Goal: Task Accomplishment & Management: Use online tool/utility

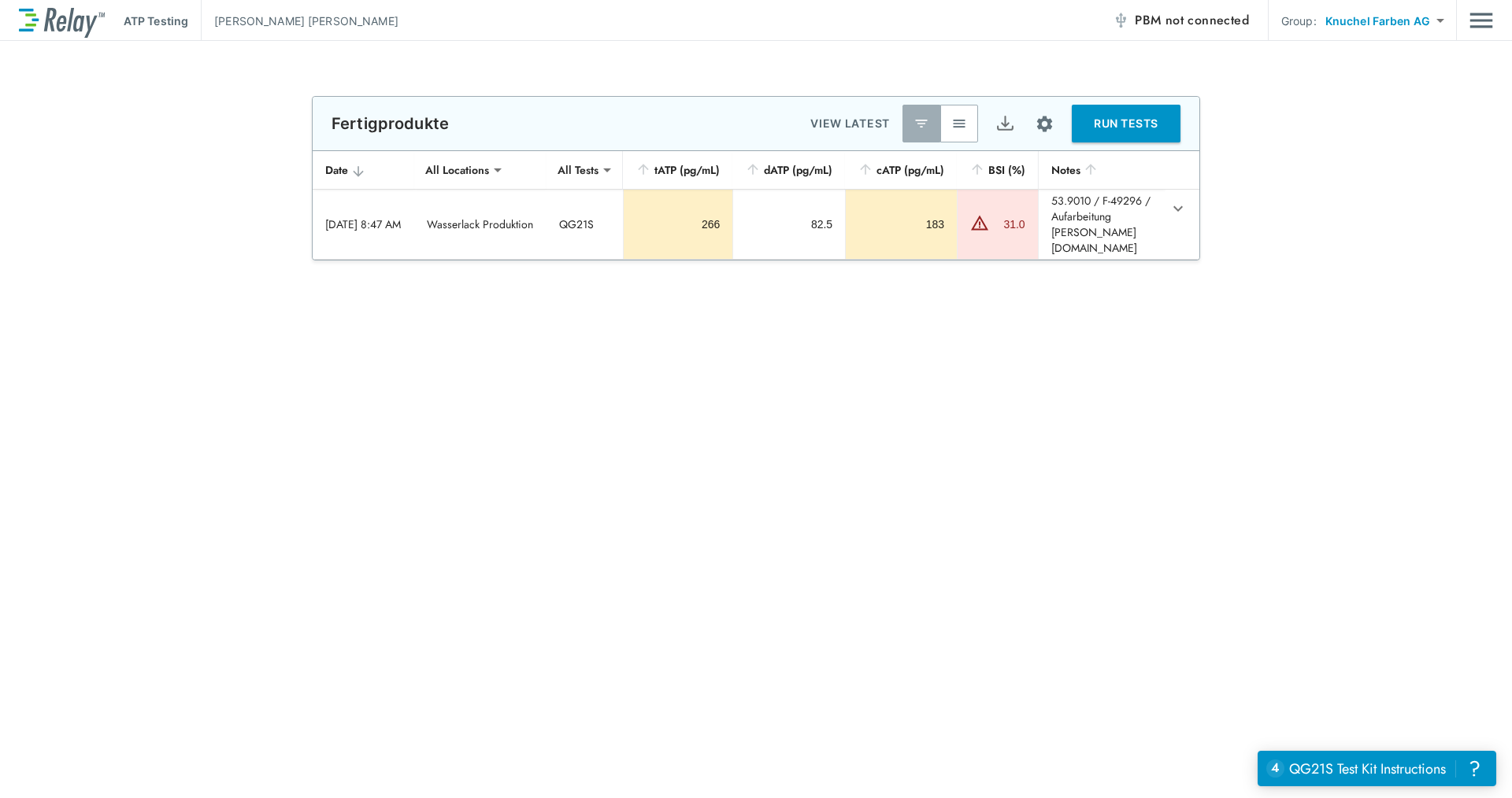
scroll to position [12, 0]
click at [1297, 117] on div "**********" at bounding box center [756, 179] width 1512 height 165
click at [209, 563] on div "**********" at bounding box center [756, 419] width 1512 height 757
click at [1093, 114] on button "RUN TESTS" at bounding box center [1125, 123] width 108 height 38
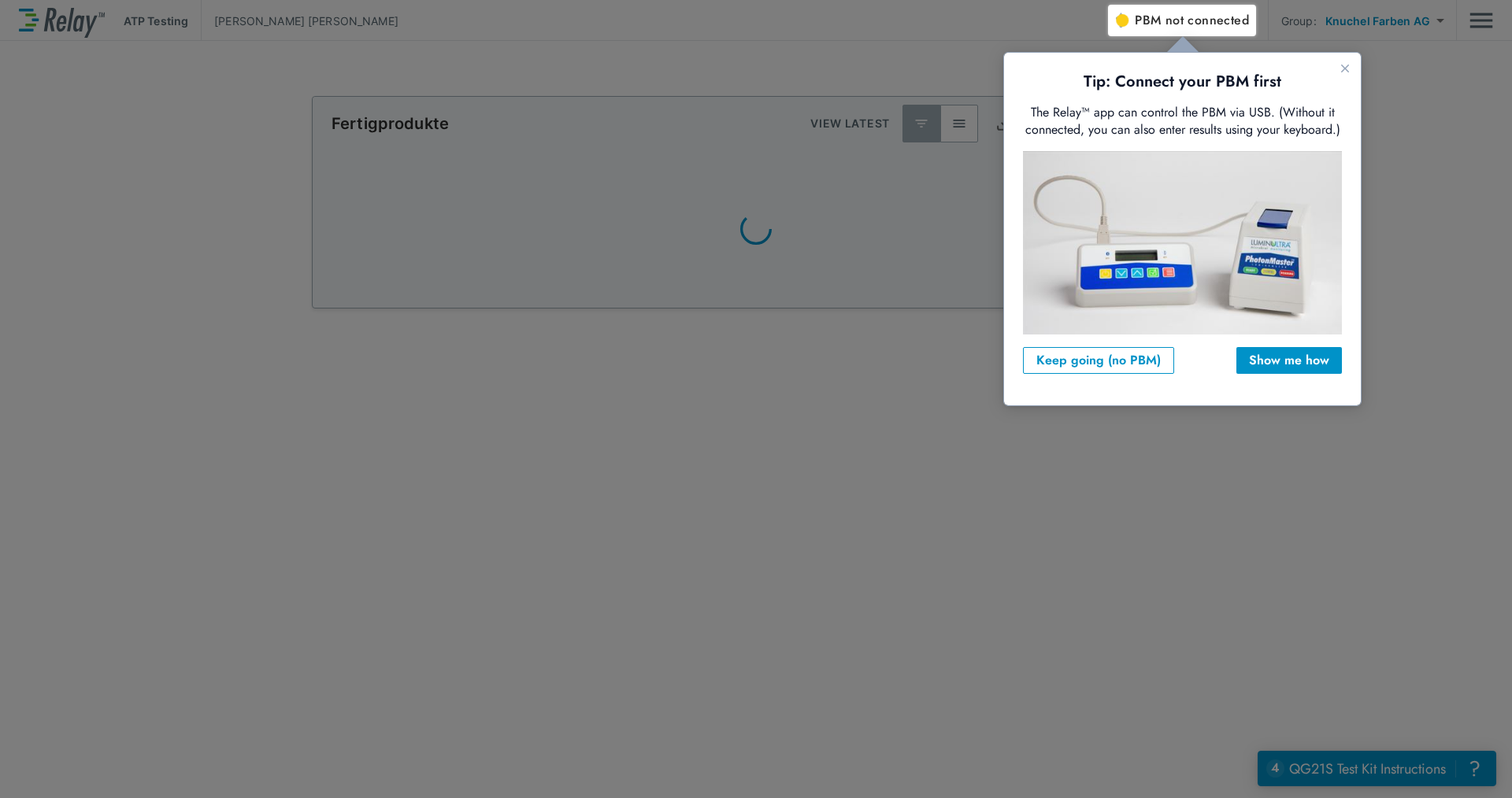
scroll to position [0, 0]
click at [1058, 363] on div "Keep going (no PBM)" at bounding box center [1097, 360] width 124 height 19
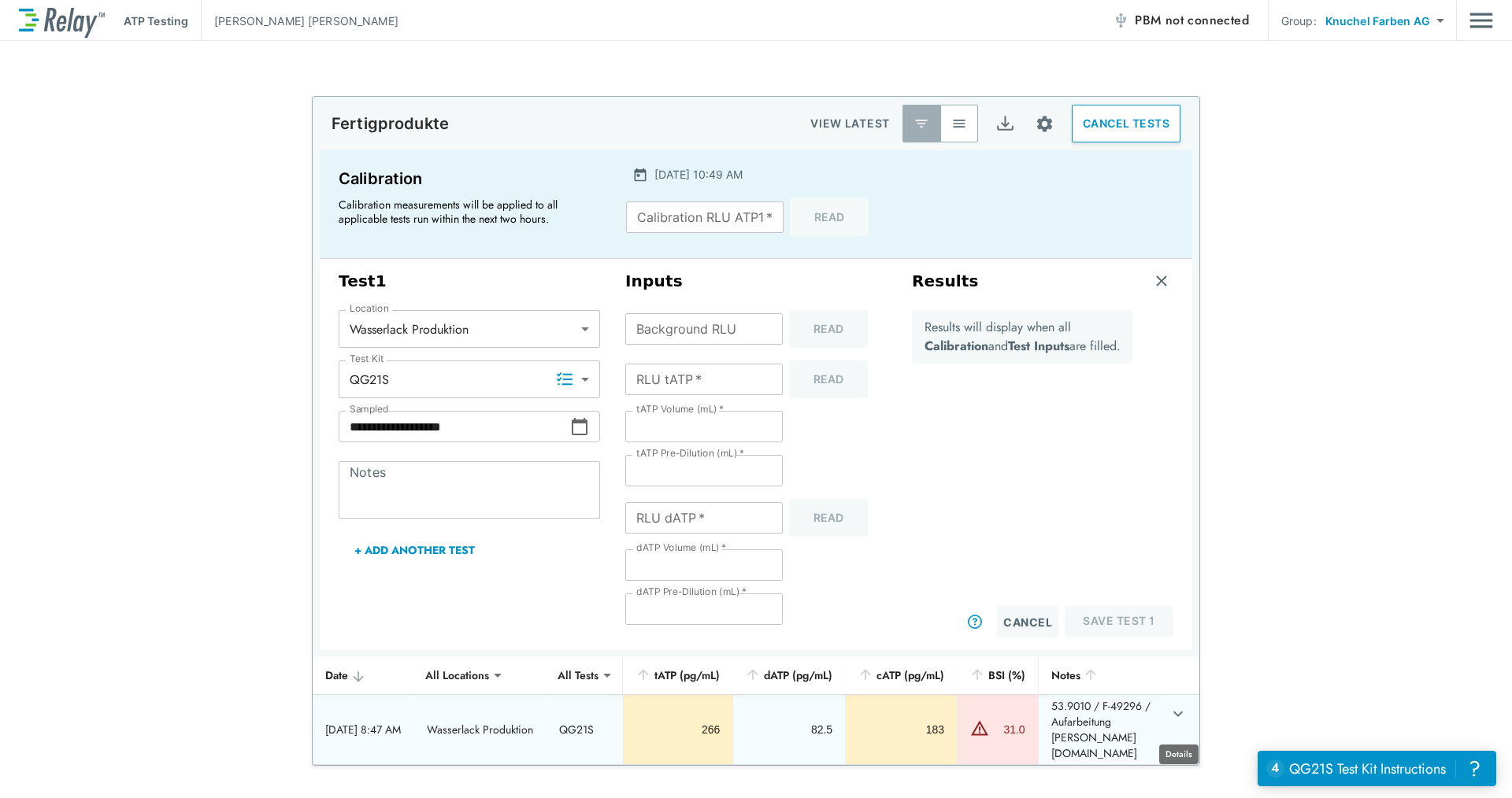
click at [1168, 725] on button "expand row" at bounding box center [1177, 714] width 27 height 27
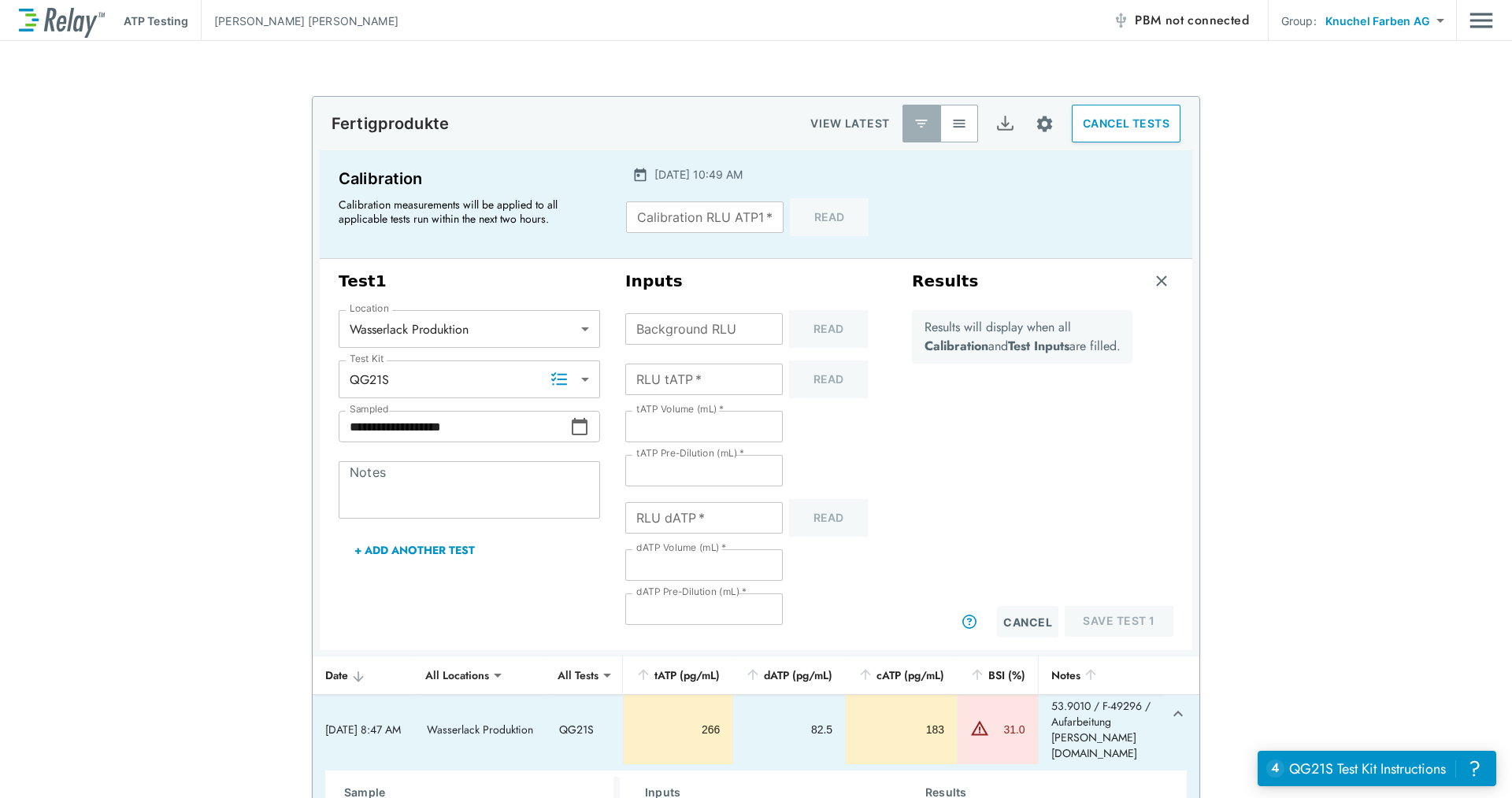
scroll to position [157, 0]
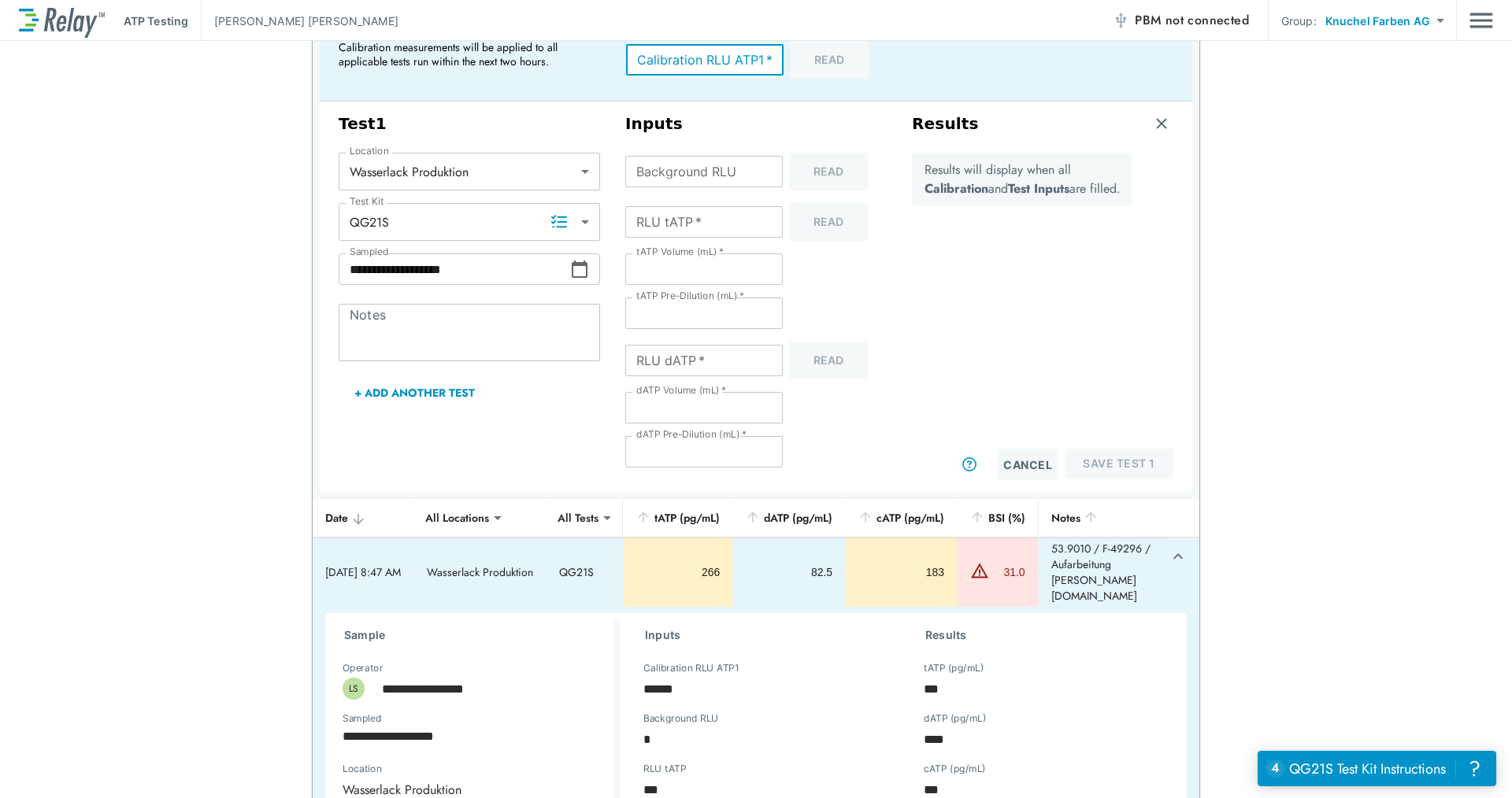
drag, startPoint x: 698, startPoint y: 177, endPoint x: 687, endPoint y: 59, distance: 118.5
type textarea "*"
paste input "******"
type input "******"
type textarea "*"
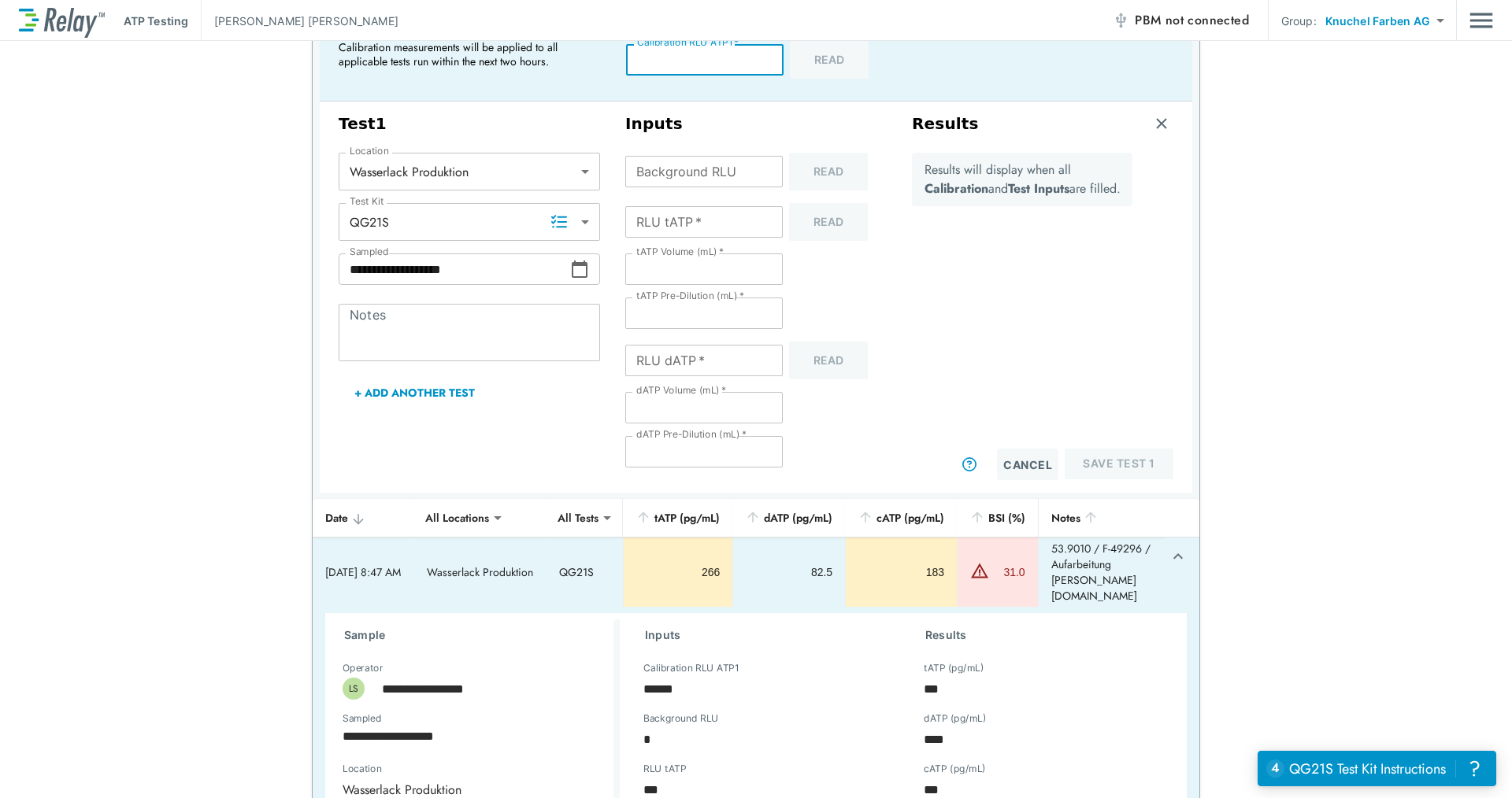
type input "******"
click at [660, 173] on input "Background RLU" at bounding box center [704, 172] width 157 height 32
type textarea "*"
type input "*"
type textarea "*"
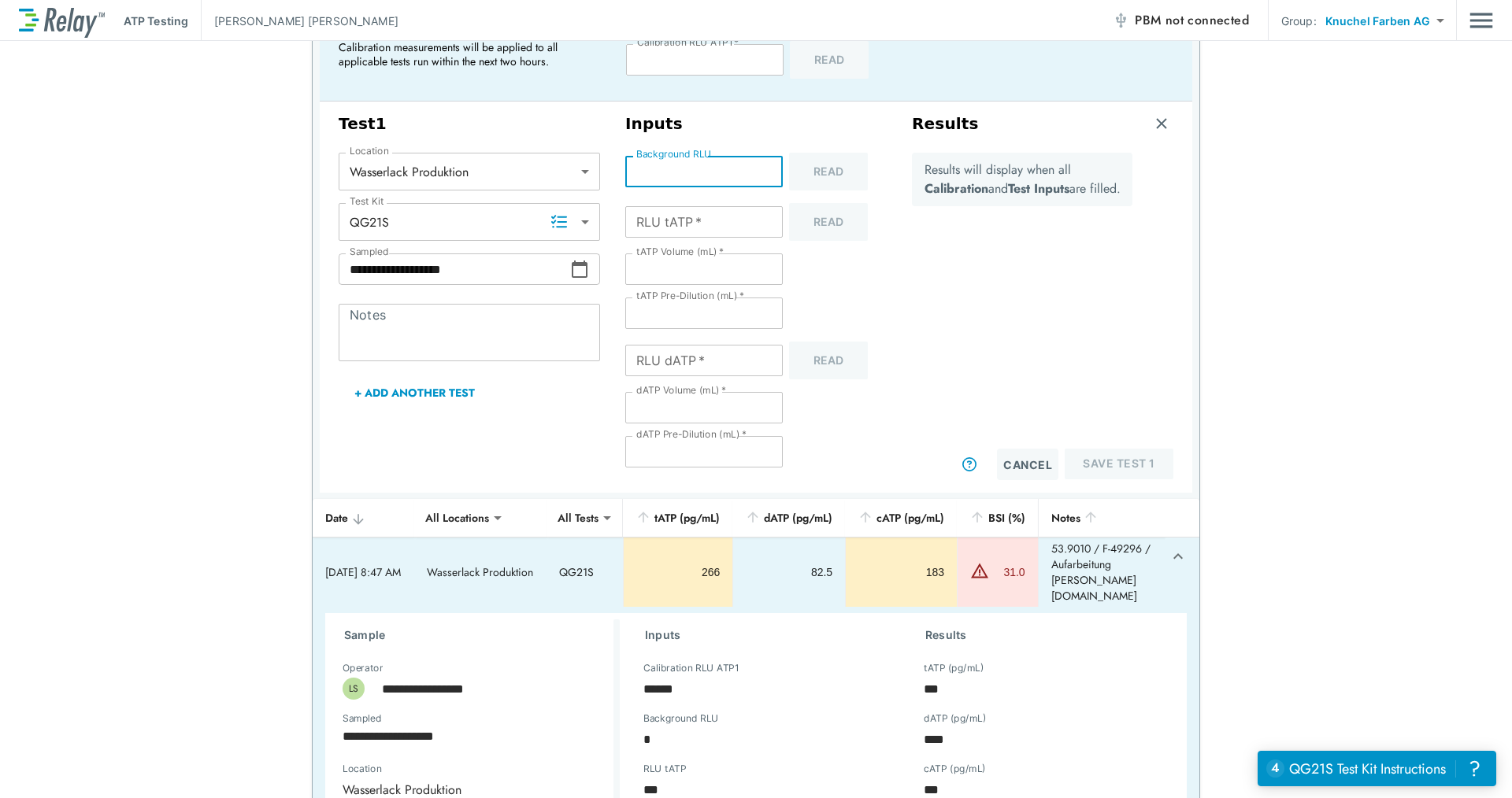
type input "*"
drag, startPoint x: 1100, startPoint y: 582, endPoint x: 1054, endPoint y: 551, distance: 55.5
click at [1054, 551] on td "53.9010 / F-49296 / Aufarbeitung [PERSON_NAME][DOMAIN_NAME]" at bounding box center [1101, 572] width 127 height 70
copy td "53.9010 / F-49296 / Aufarbeitung [PERSON_NAME][DOMAIN_NAME]"
click at [468, 342] on textarea "Notes" at bounding box center [469, 333] width 240 height 32
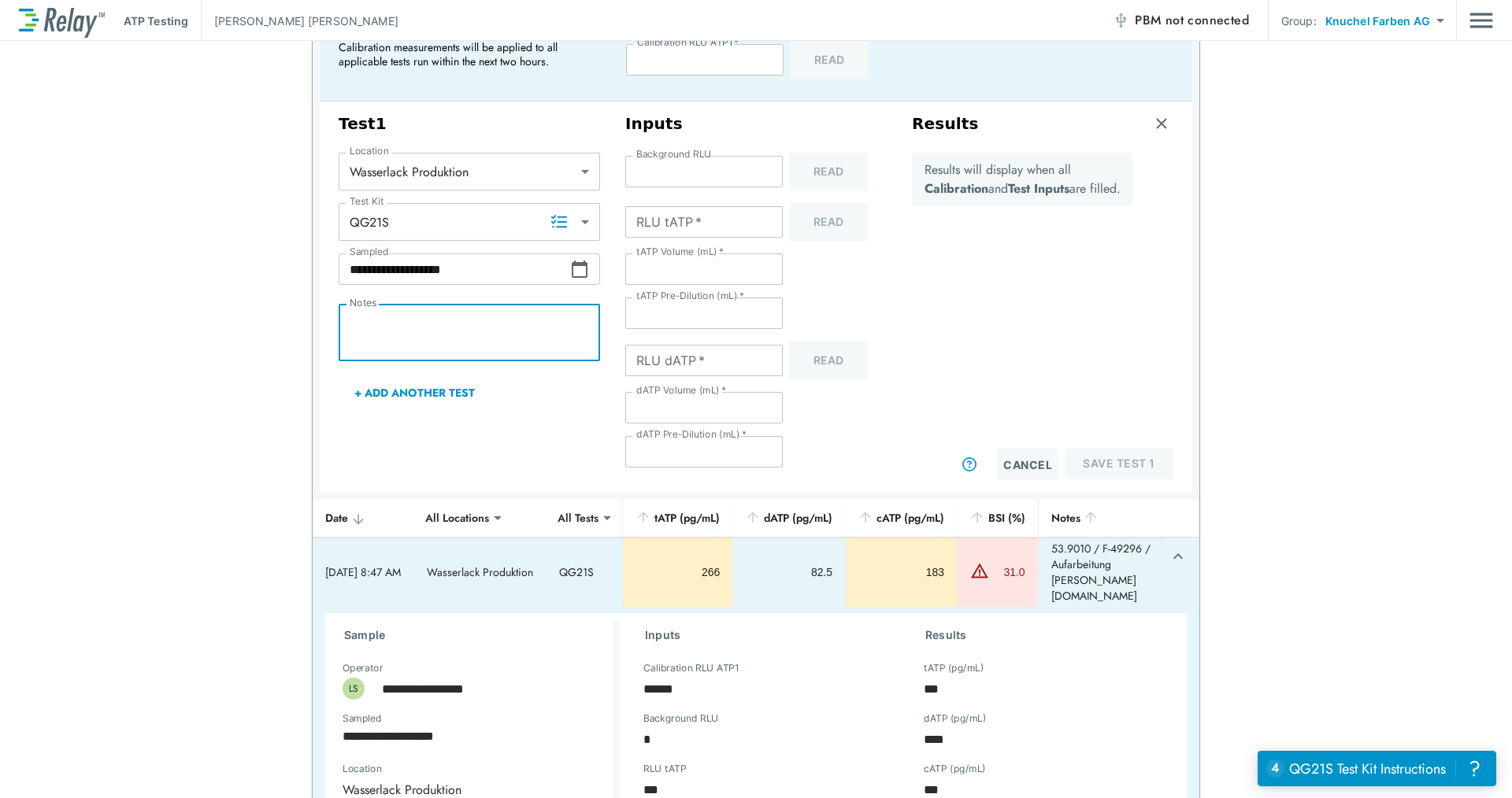
type textarea "*"
paste textarea "**********"
type textarea "**********"
type textarea "*"
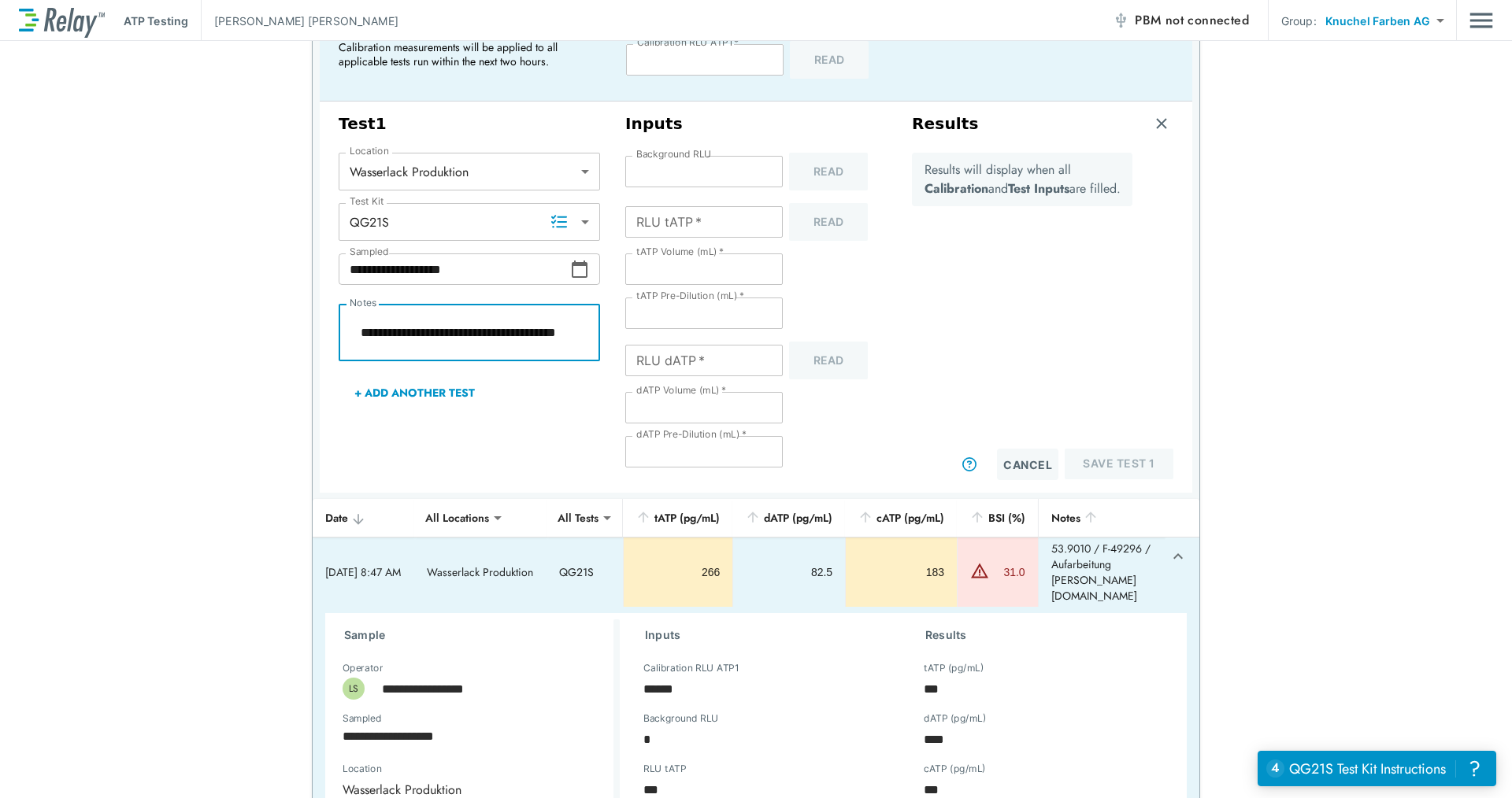
type textarea "*"
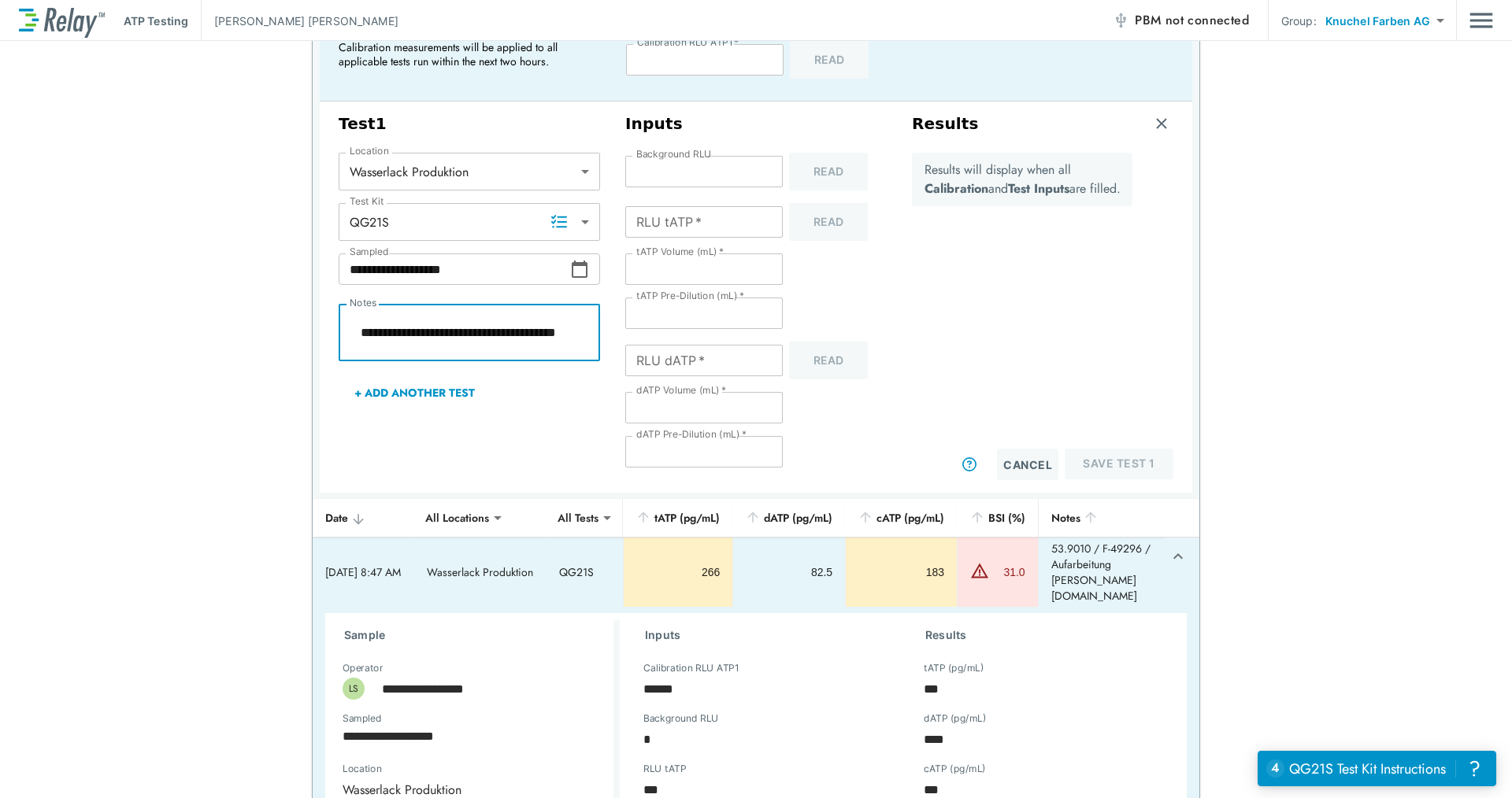
type textarea "*"
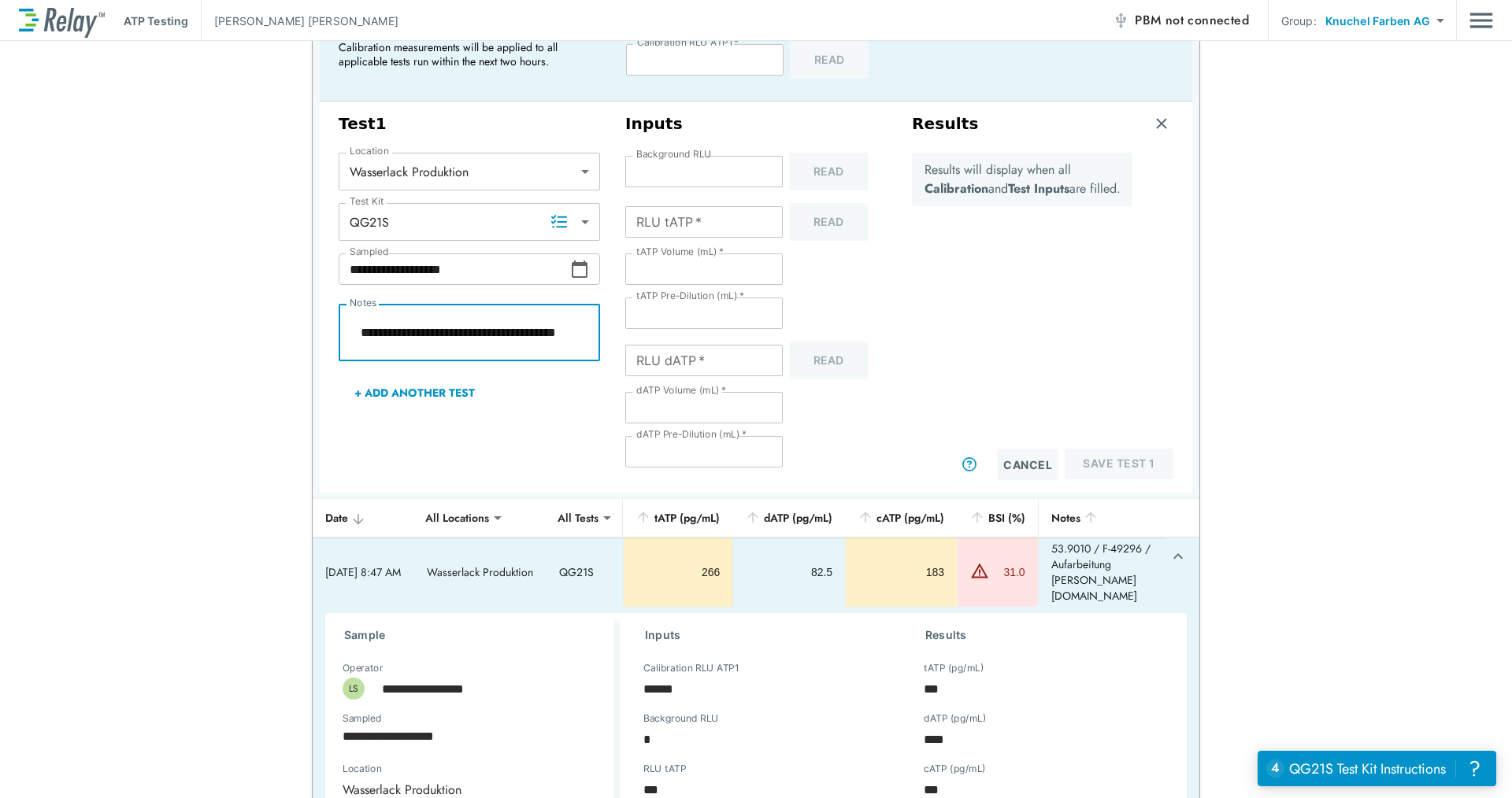
type textarea "*"
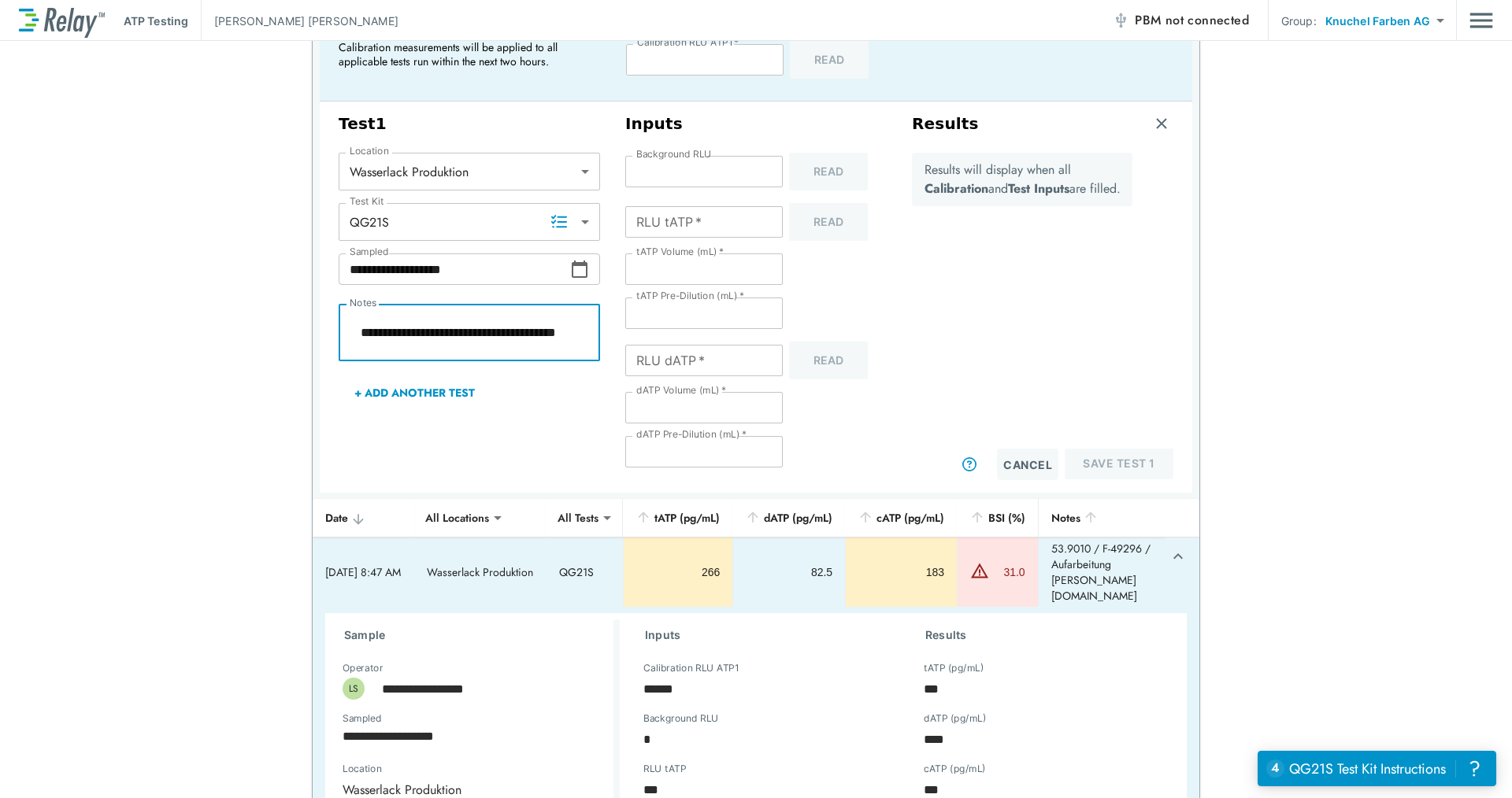
type textarea "*"
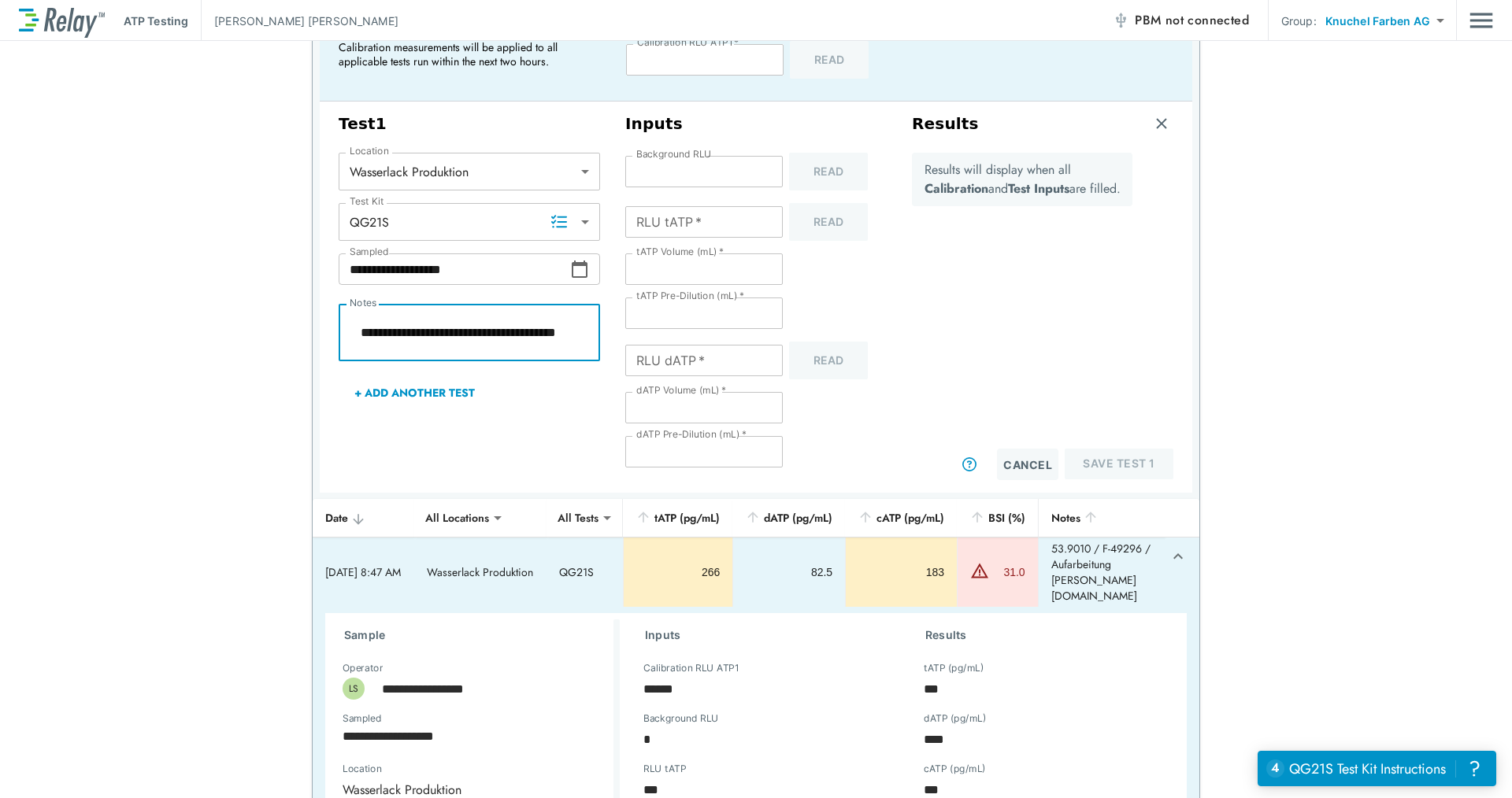
type textarea "*"
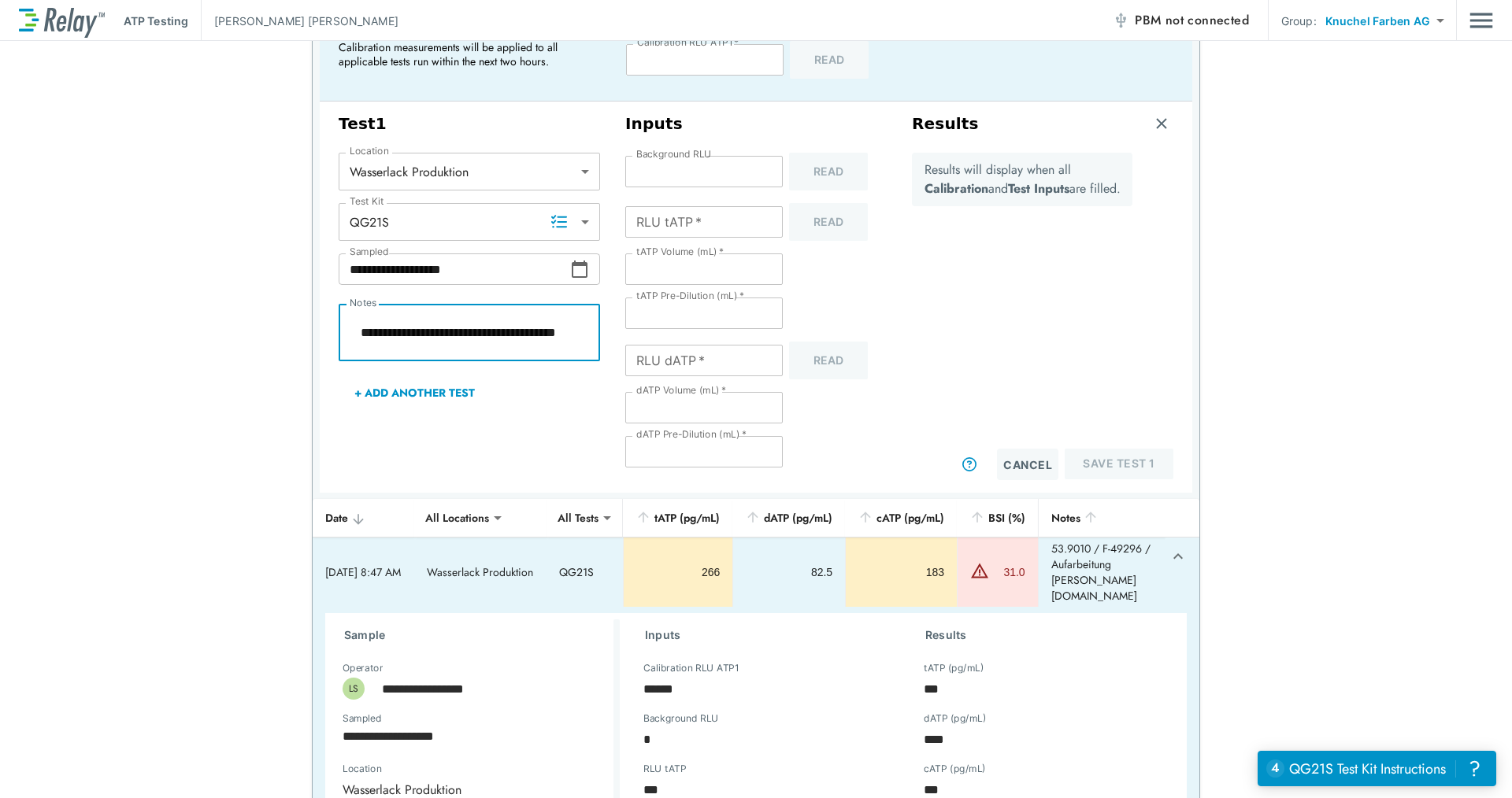
type textarea "*"
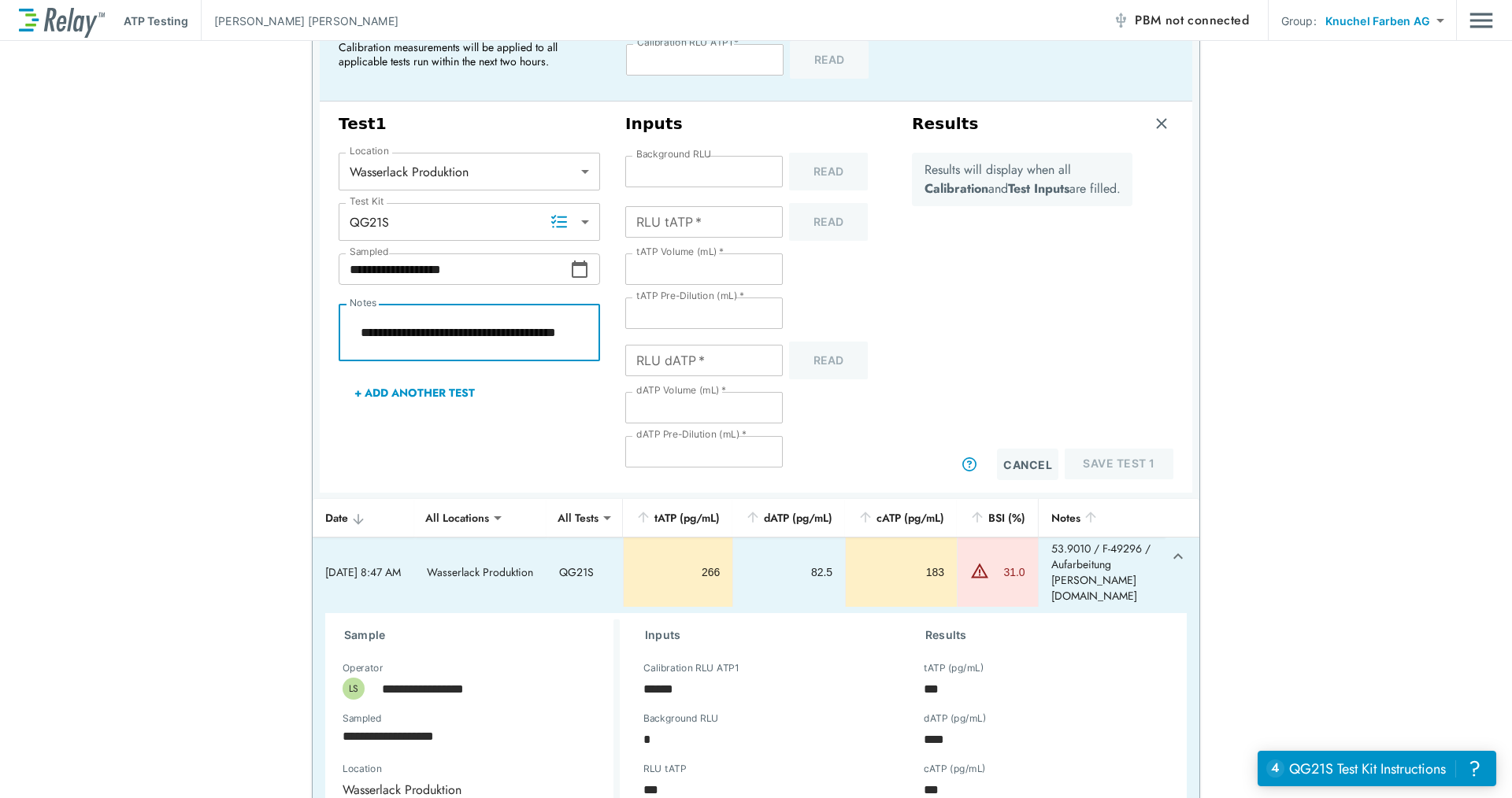
type textarea "*"
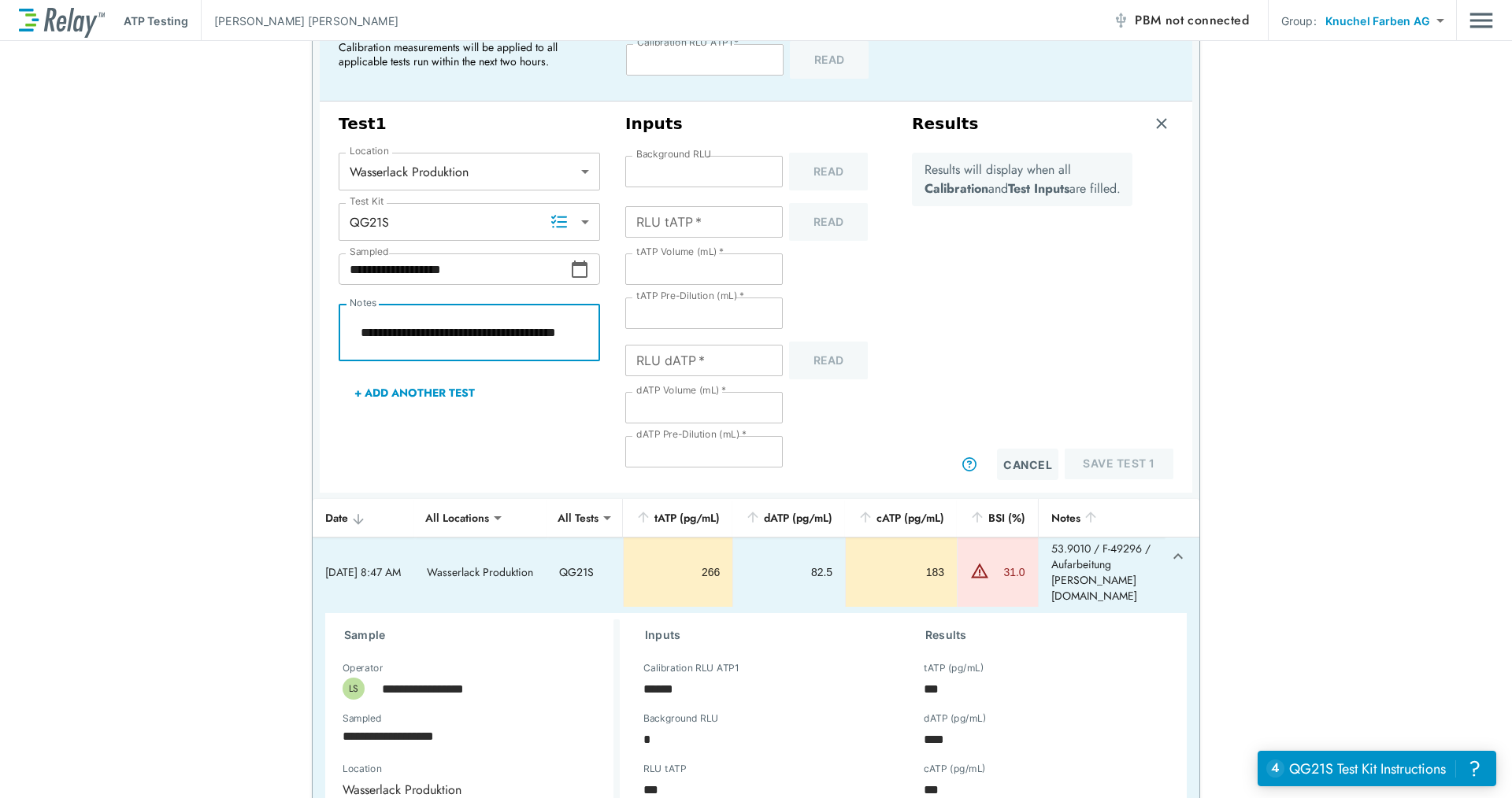
type textarea "*"
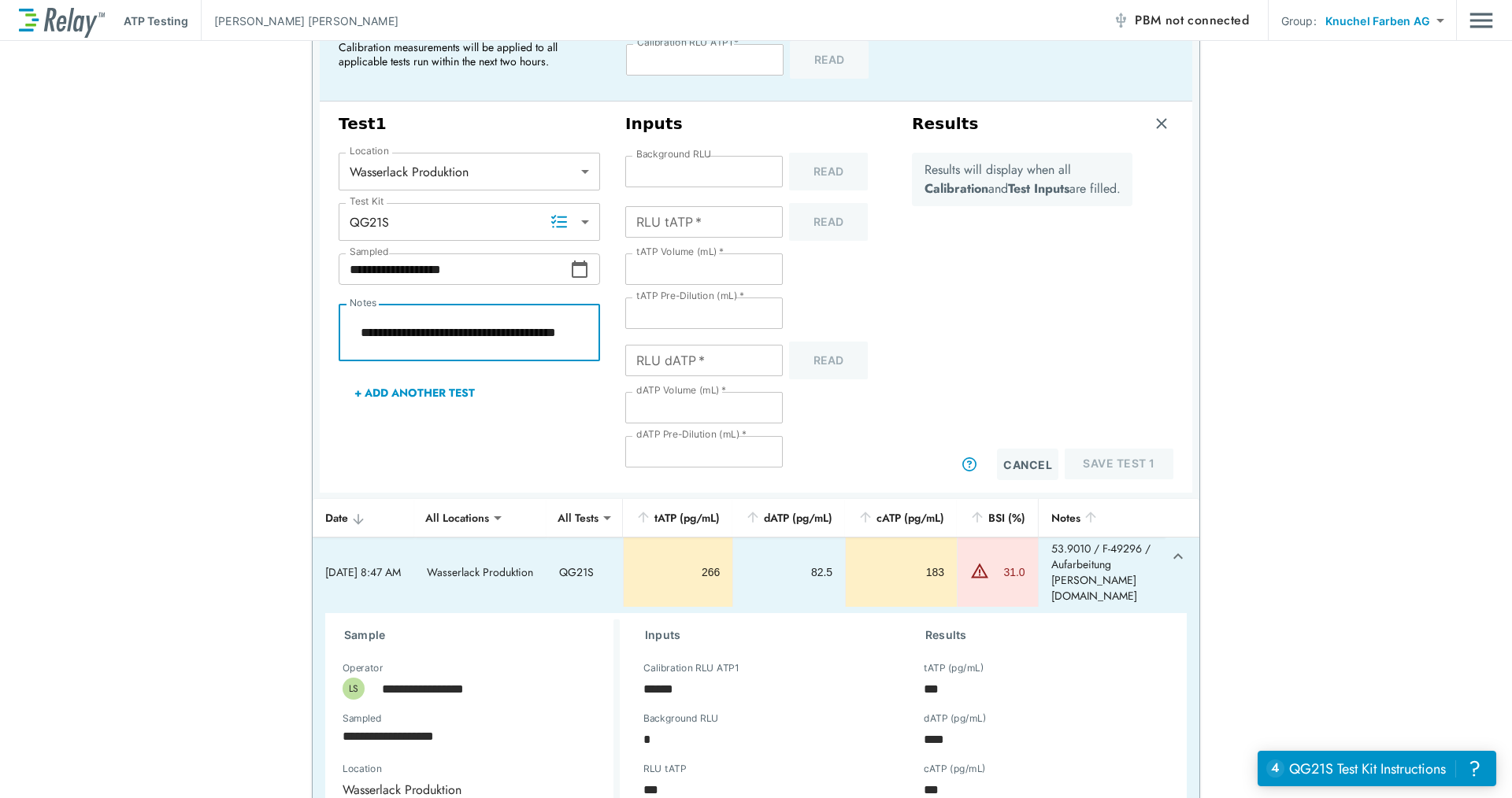
type textarea "*"
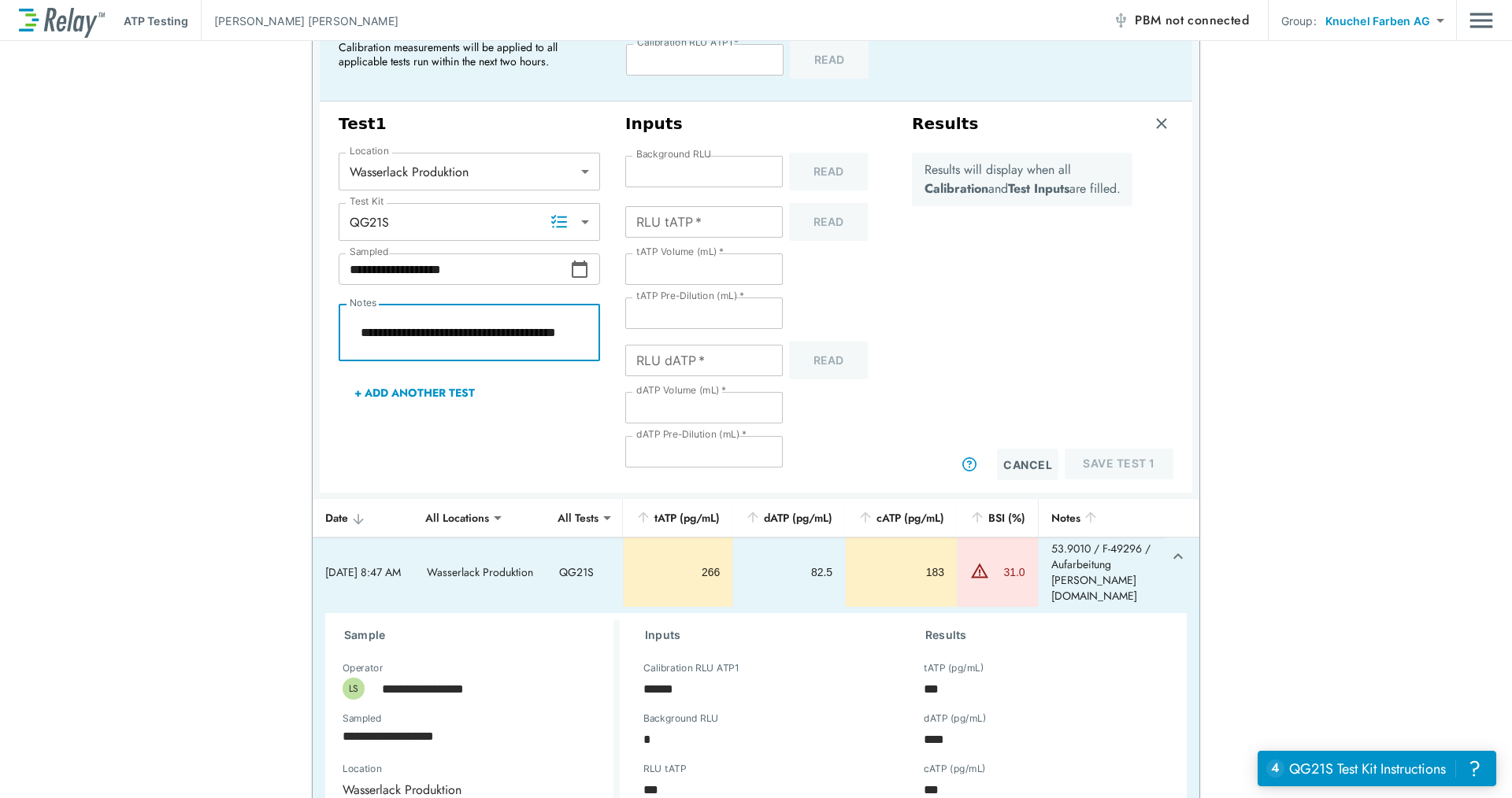
type textarea "*"
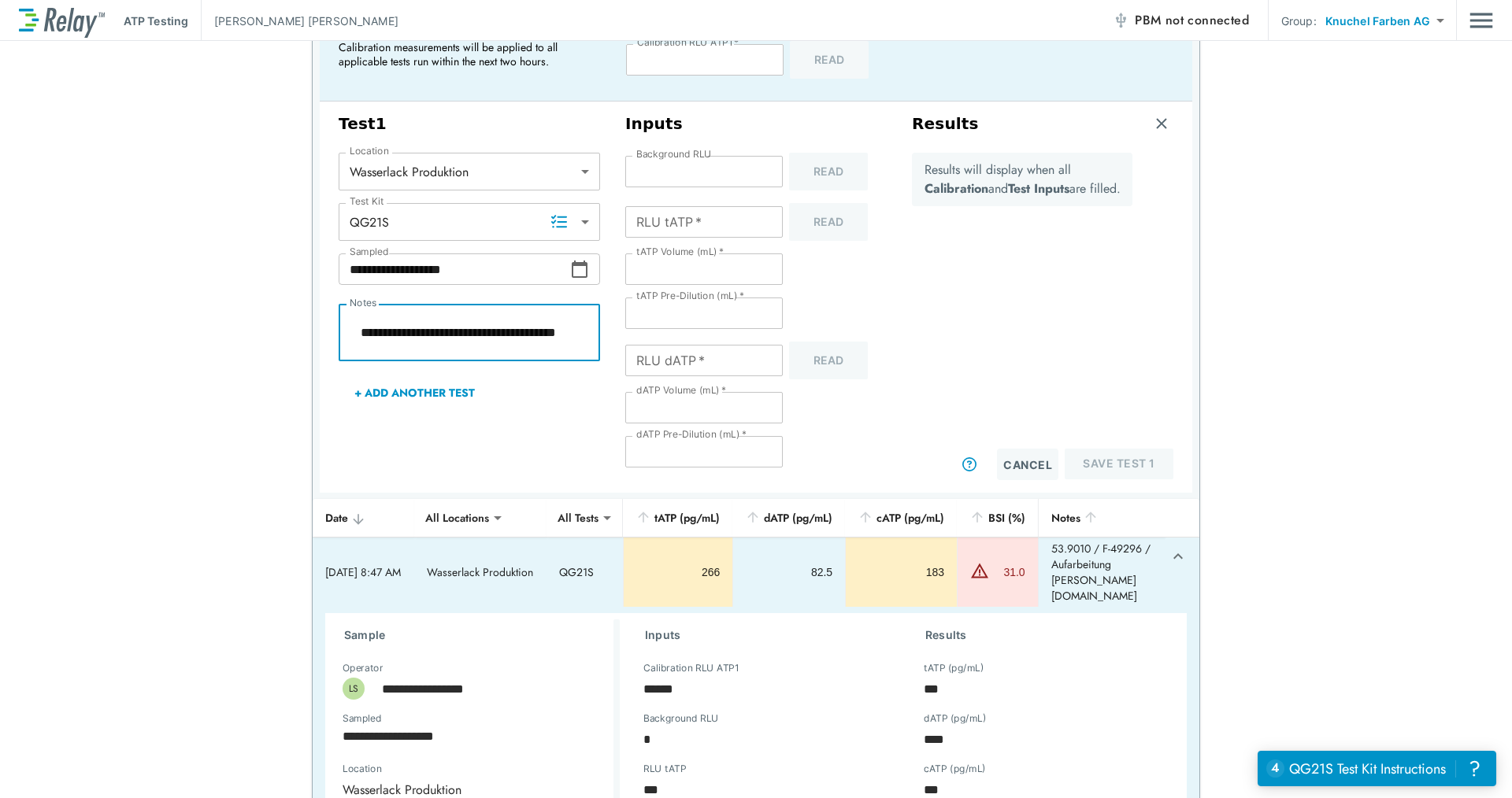
type textarea "*"
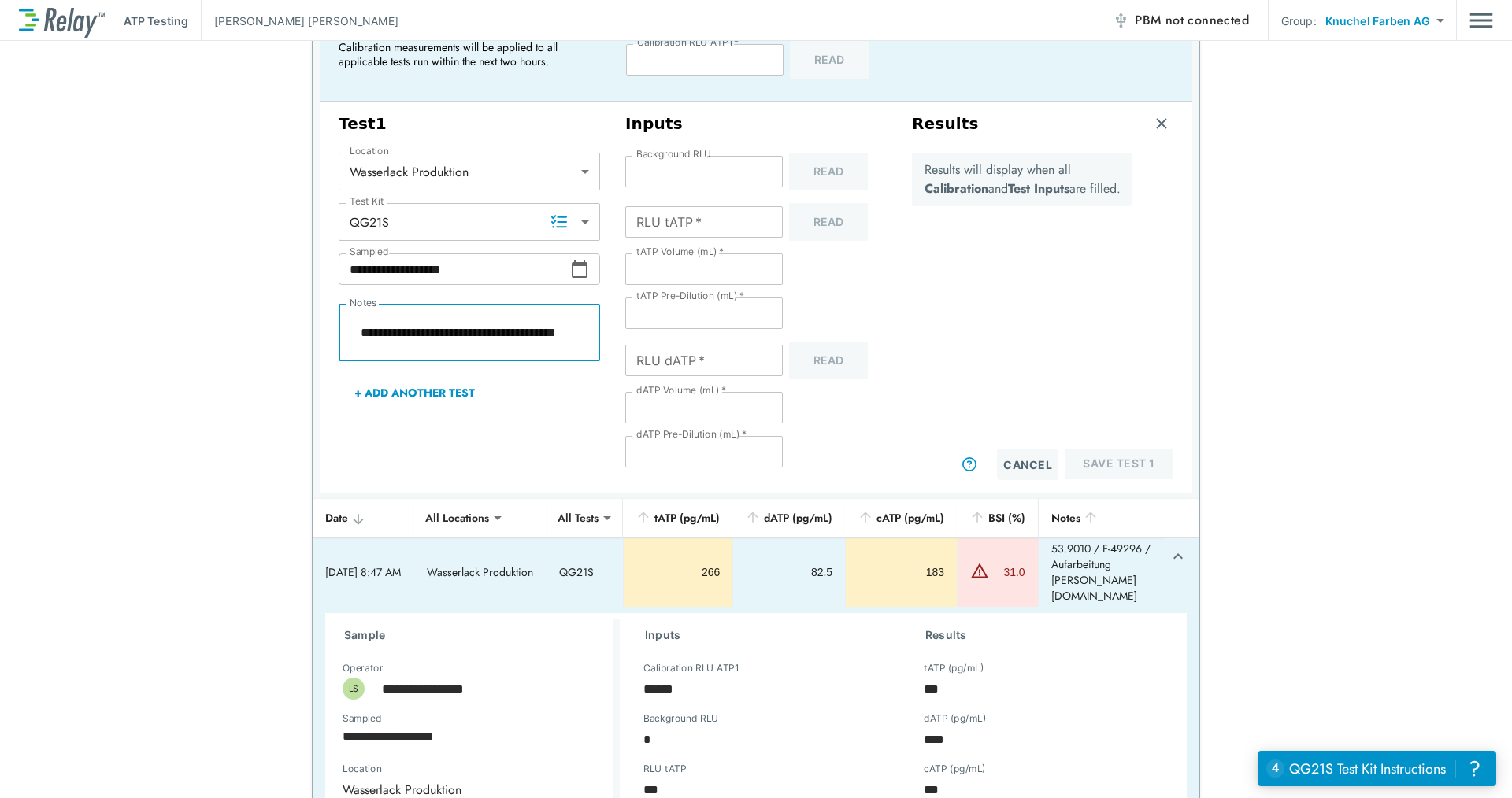
type textarea "*"
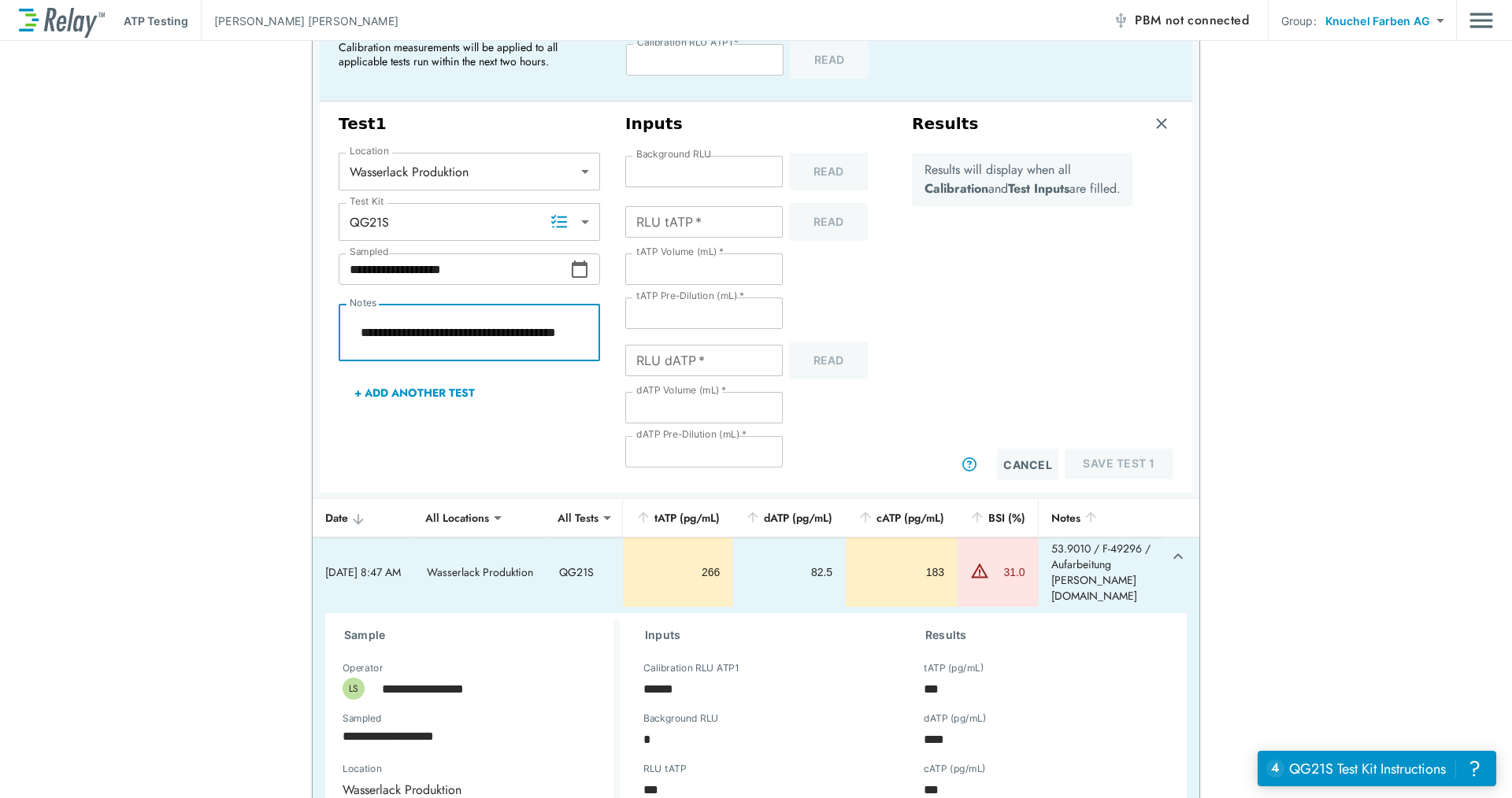
type textarea "*"
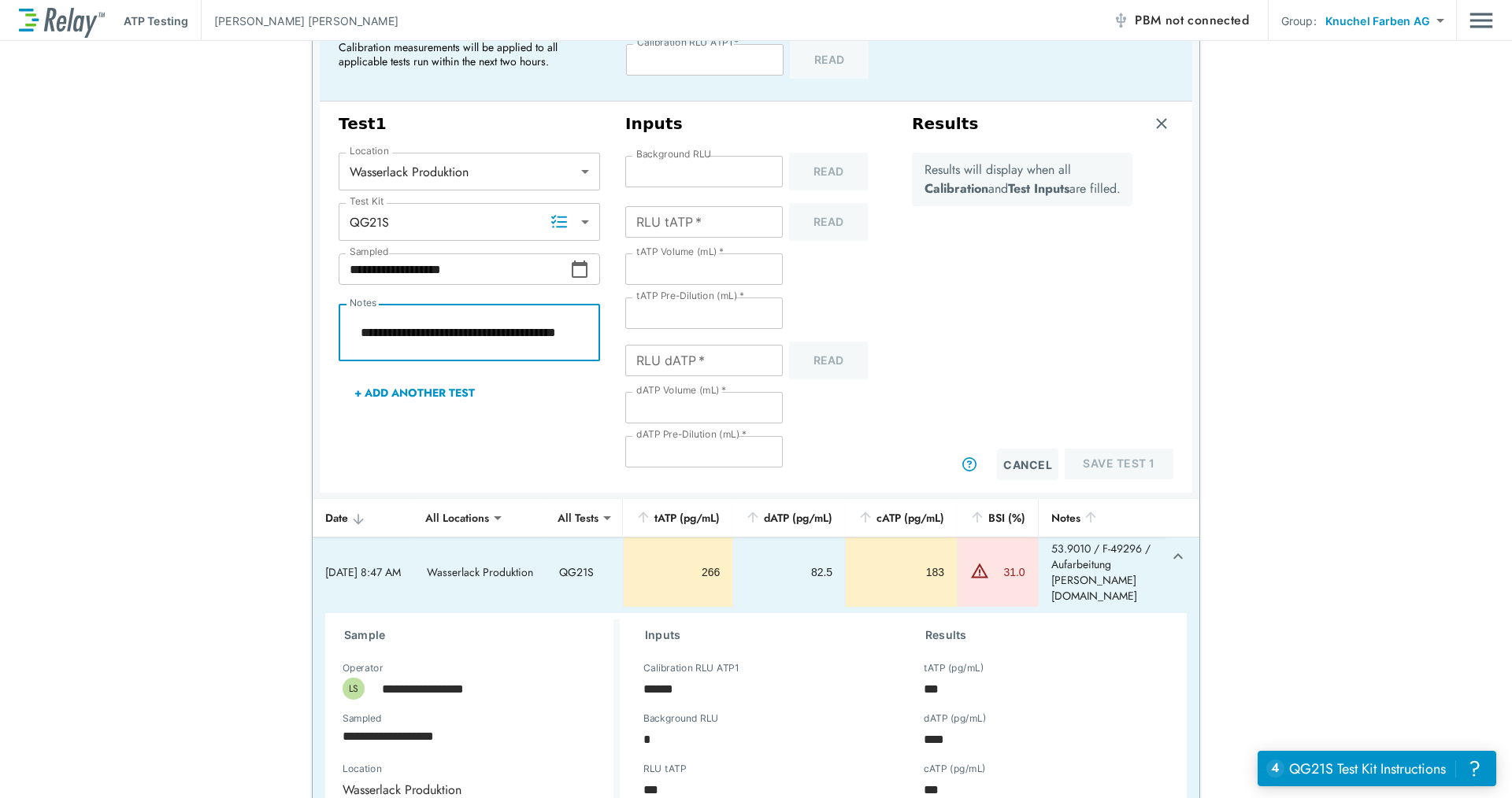
type textarea "*"
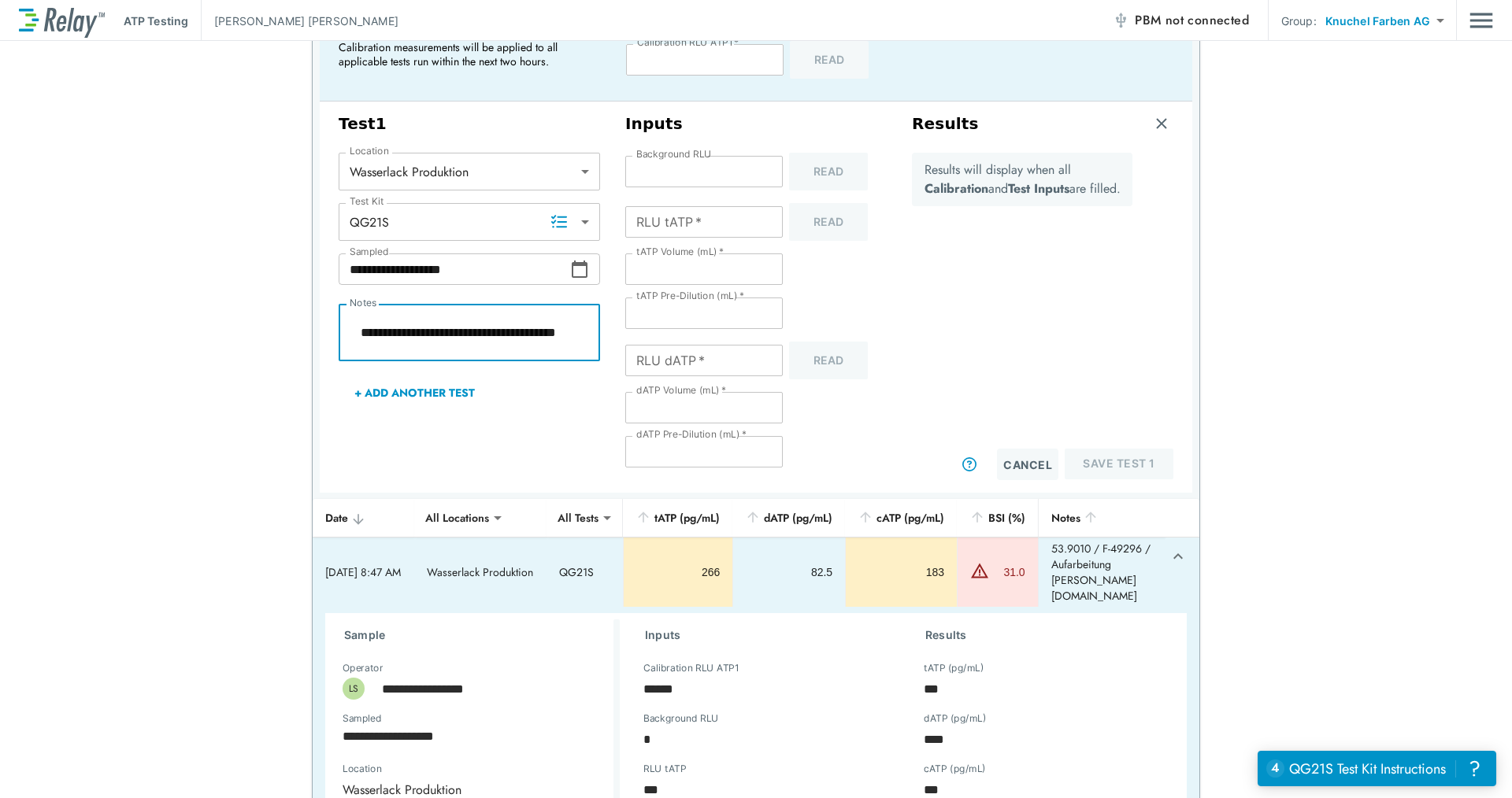
type textarea "*"
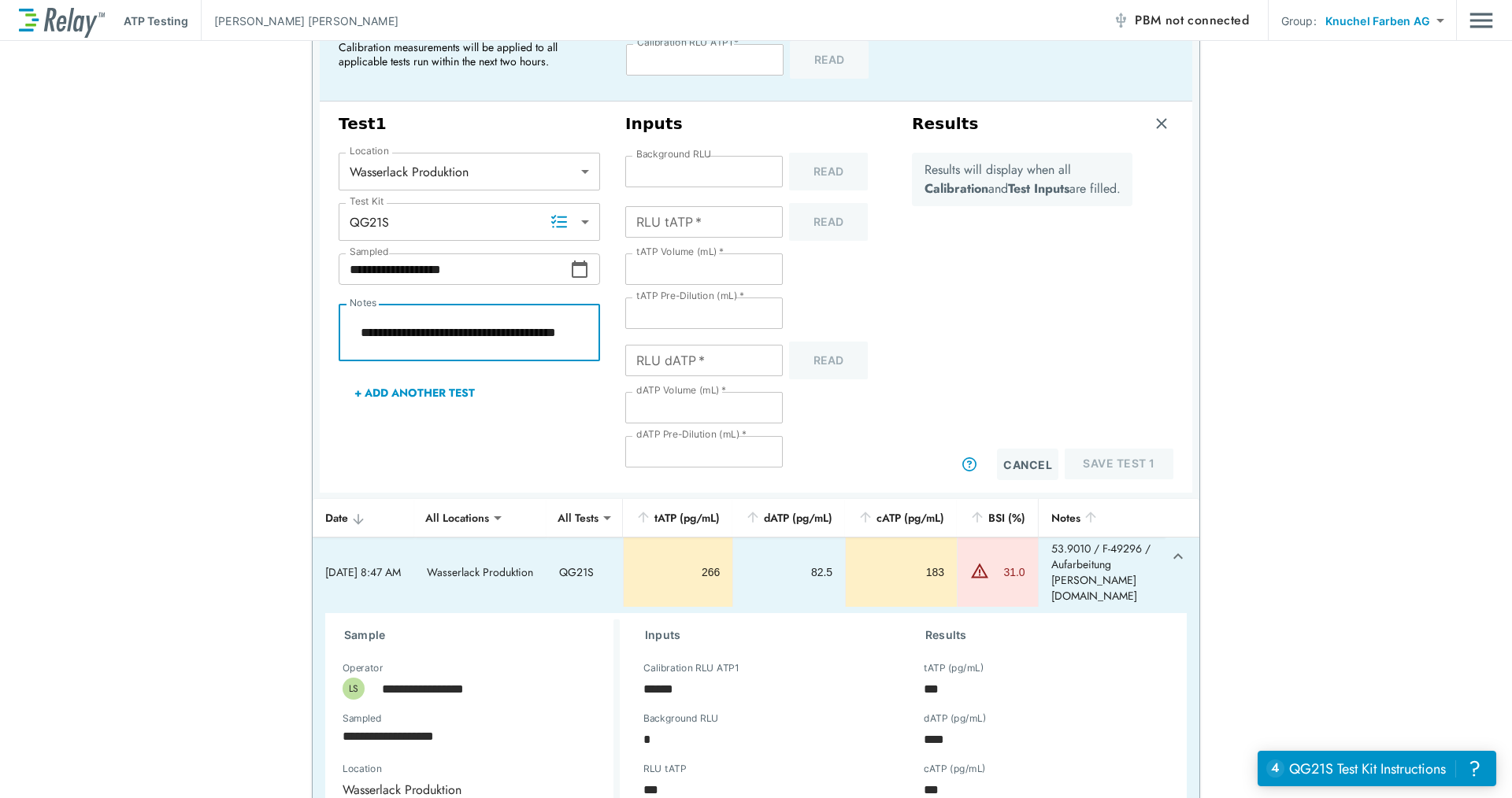
type textarea "*"
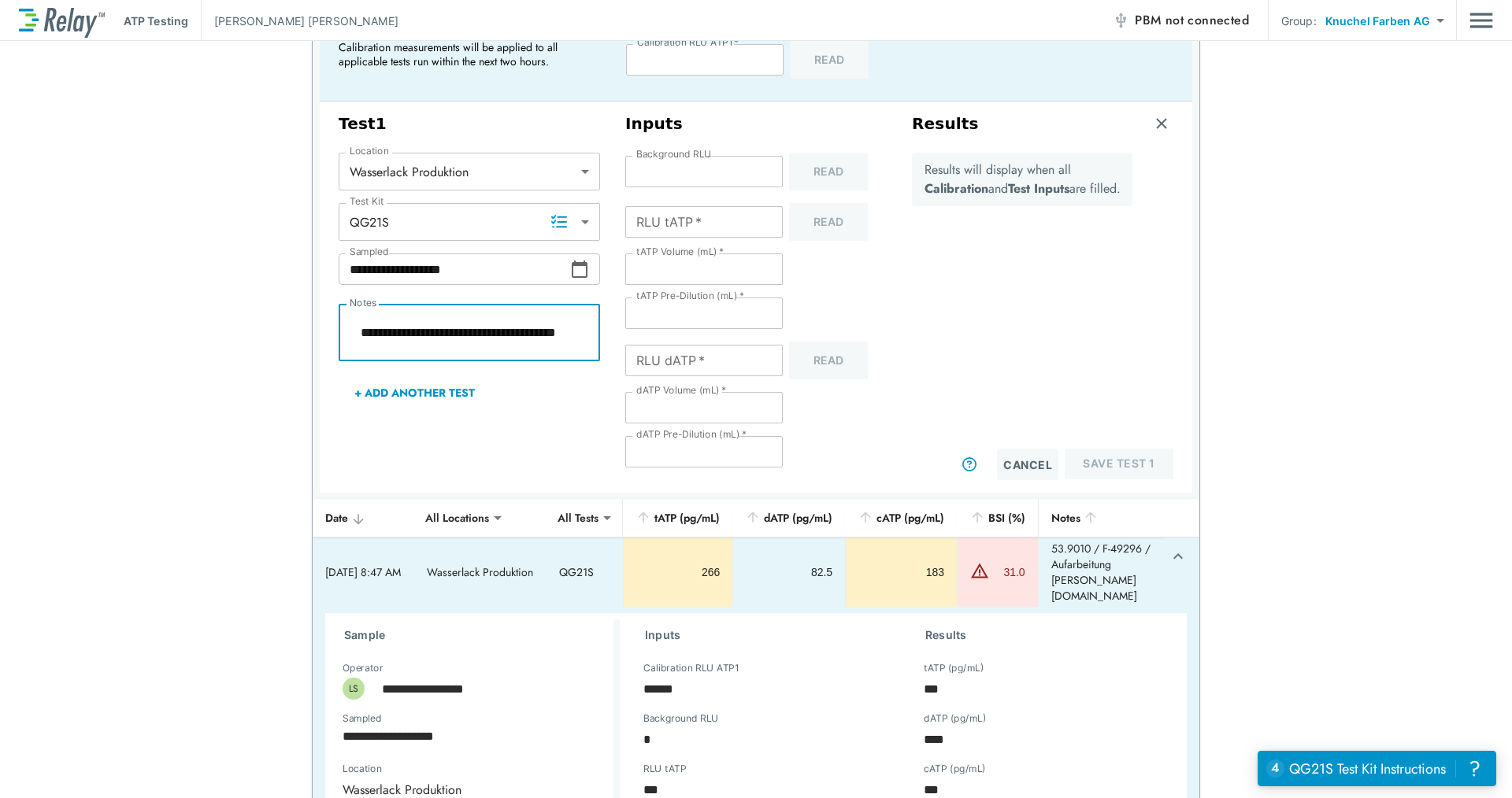
type textarea "*"
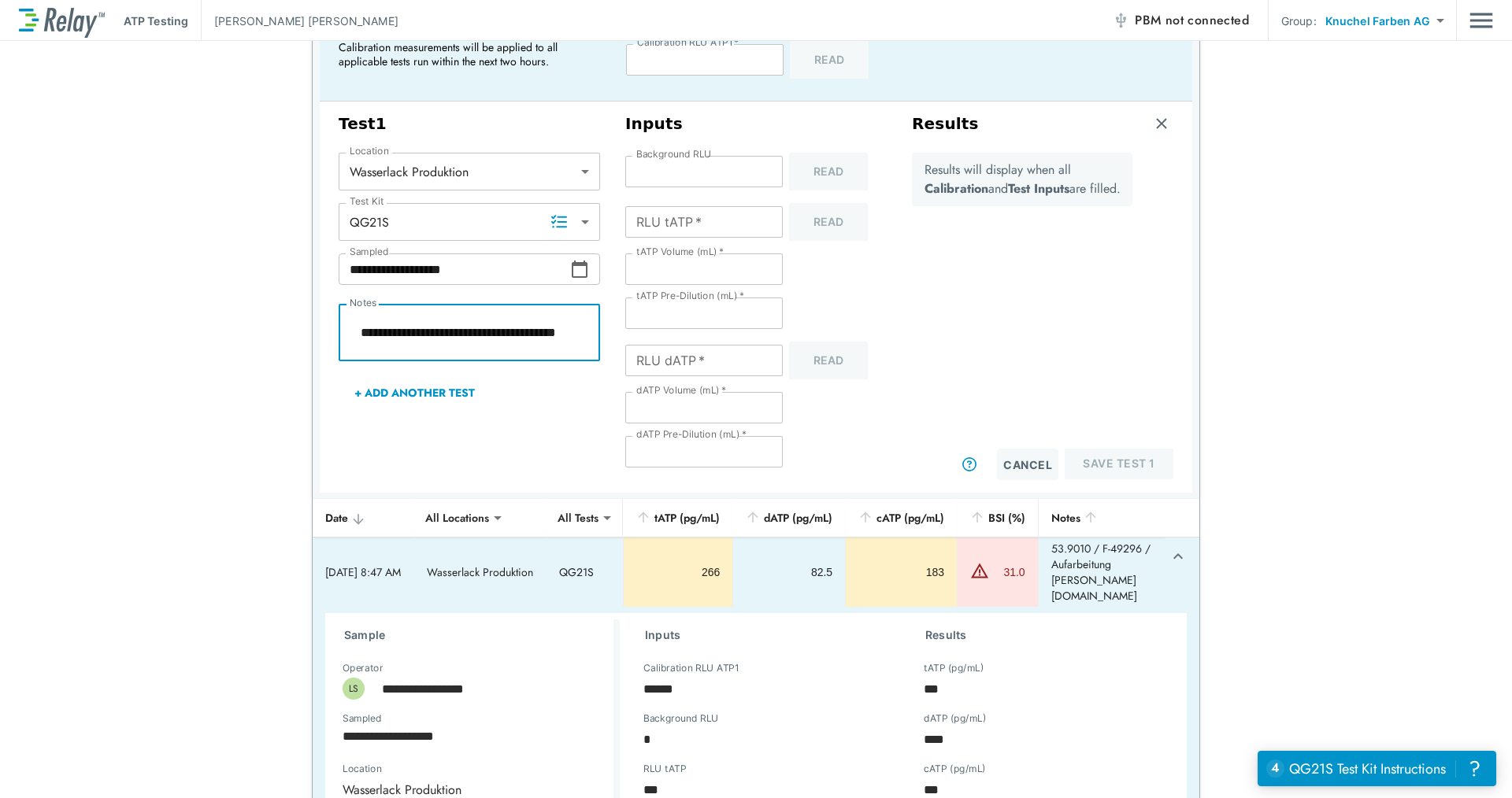
type textarea "*"
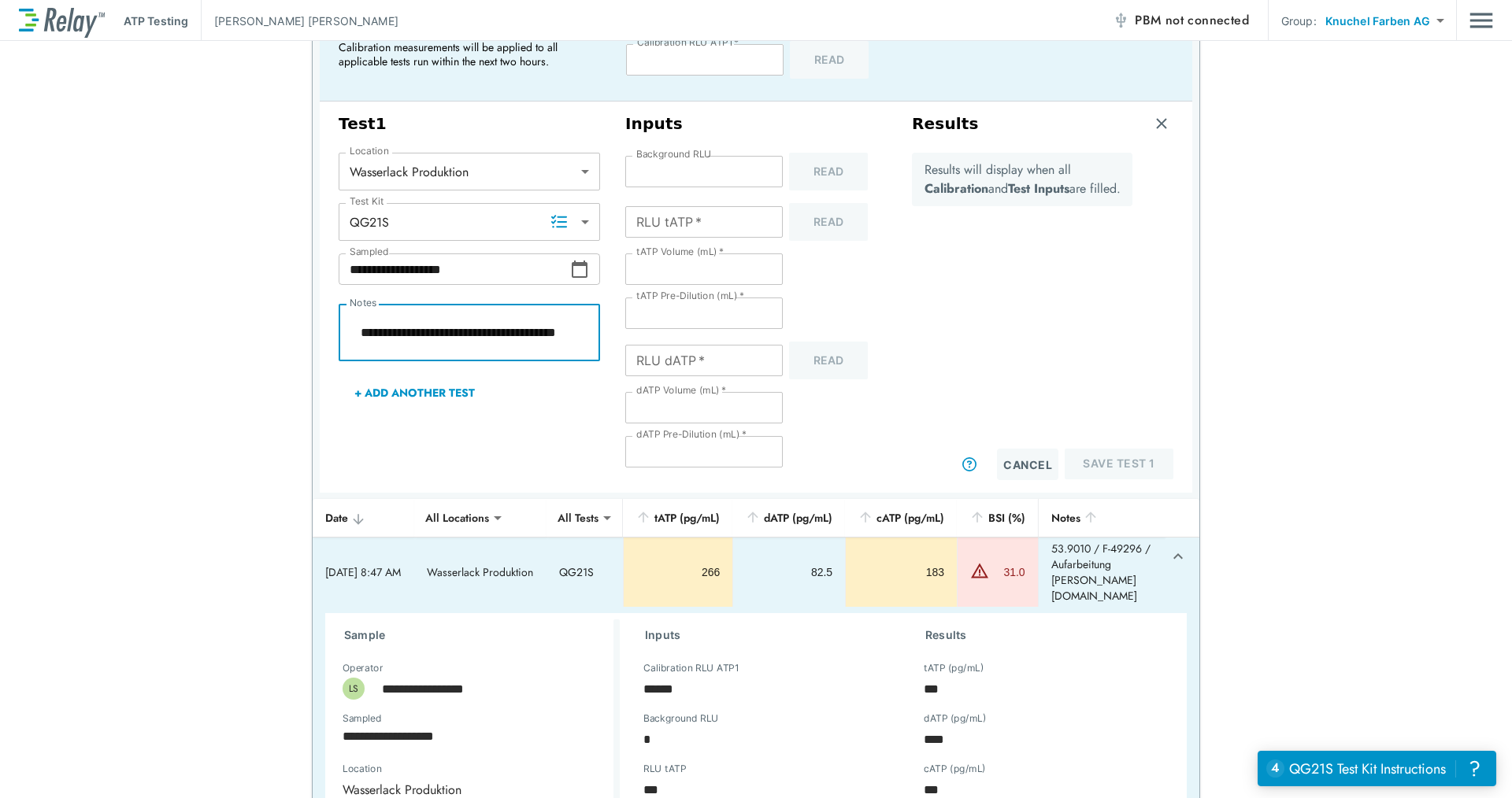
type textarea "*"
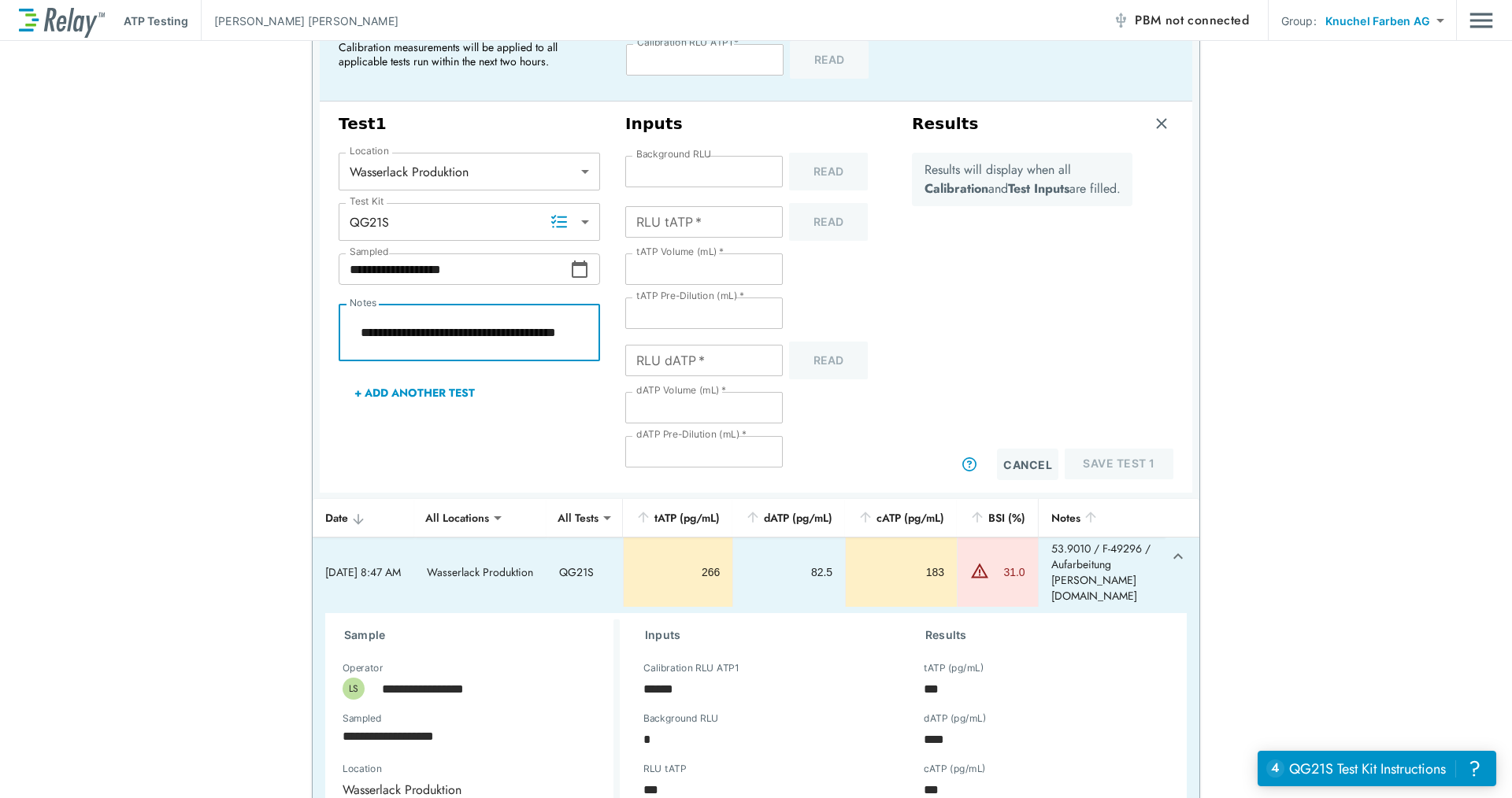
type textarea "*"
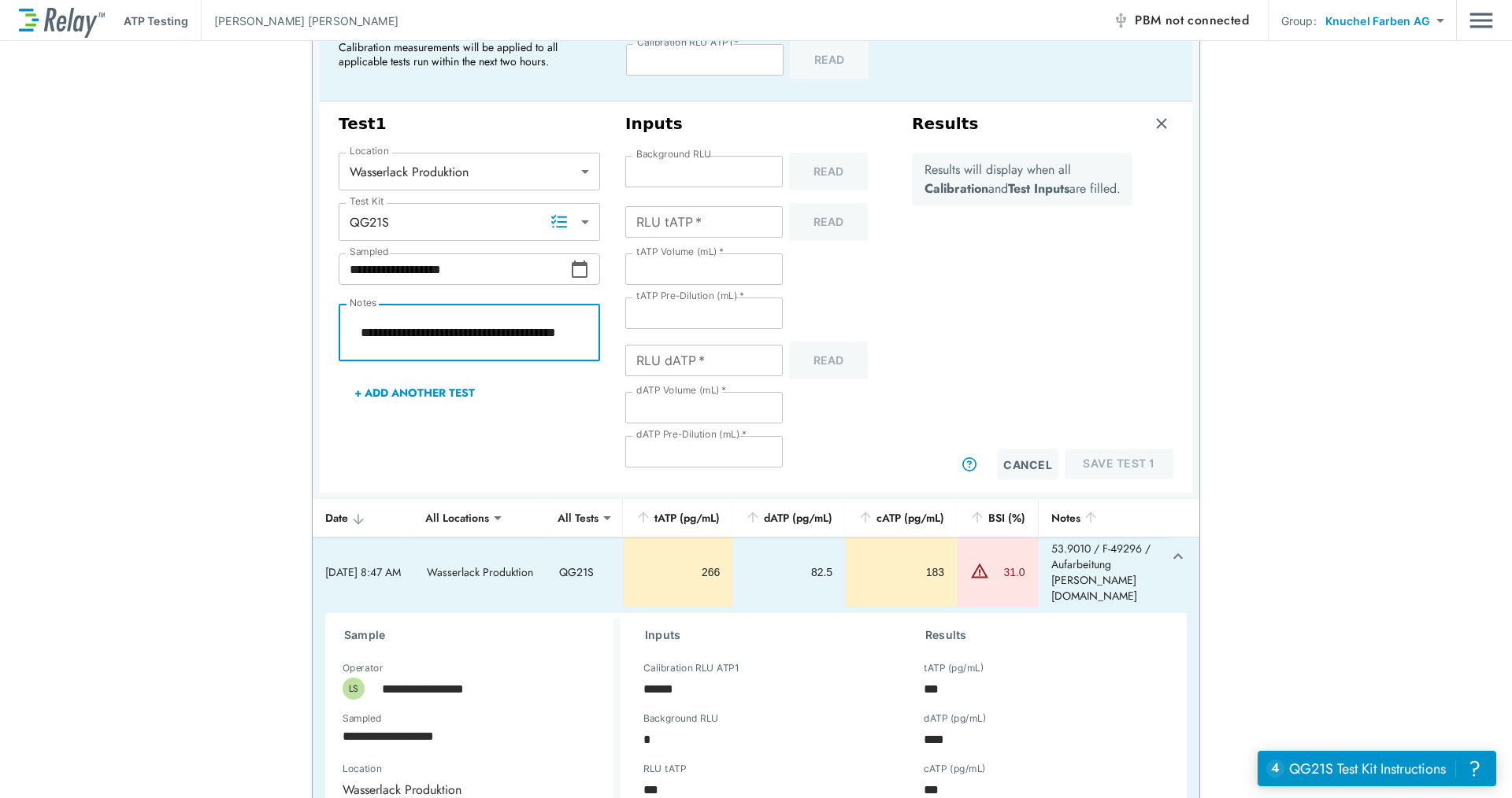
type textarea "*"
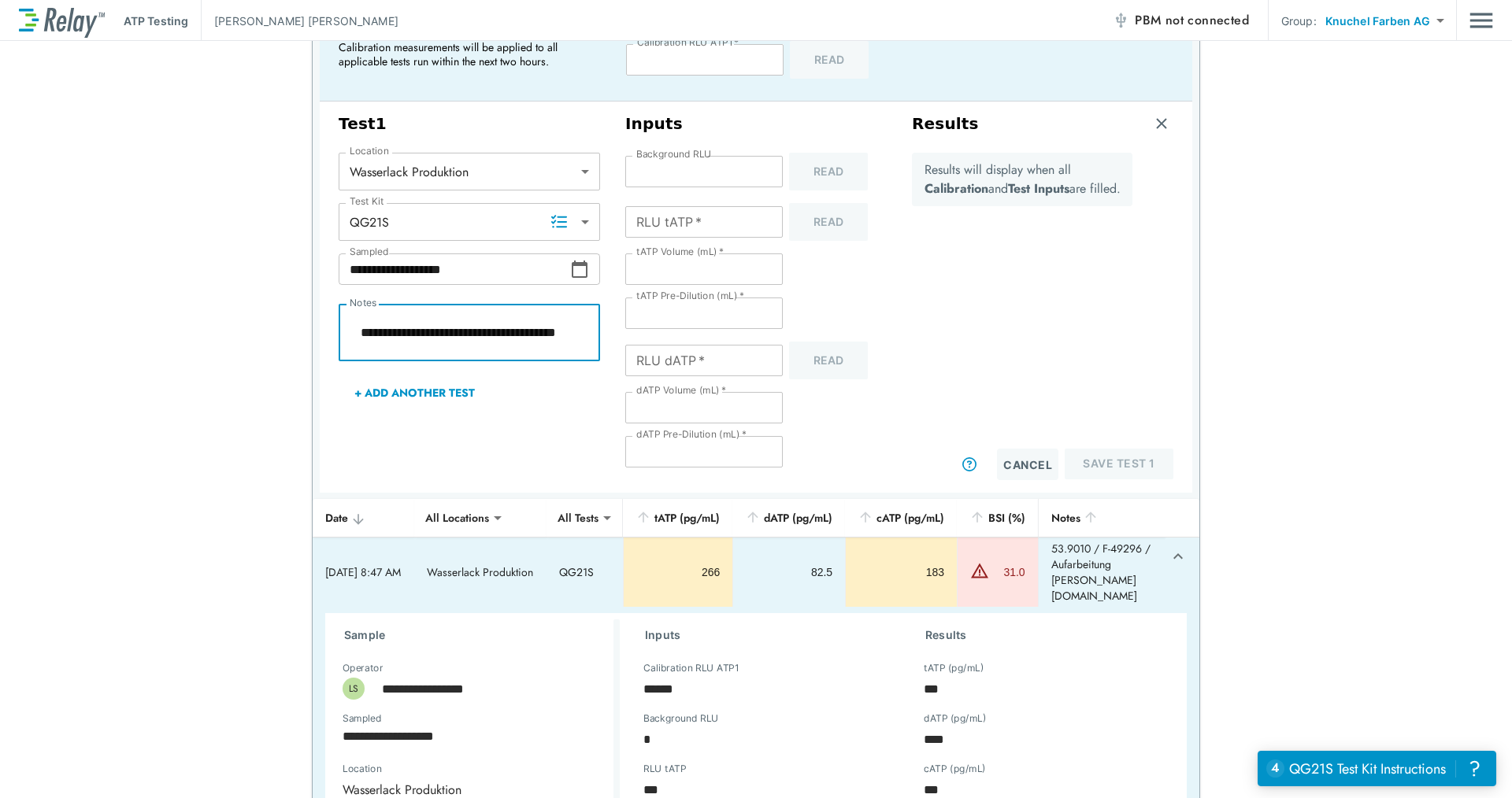
type textarea "*"
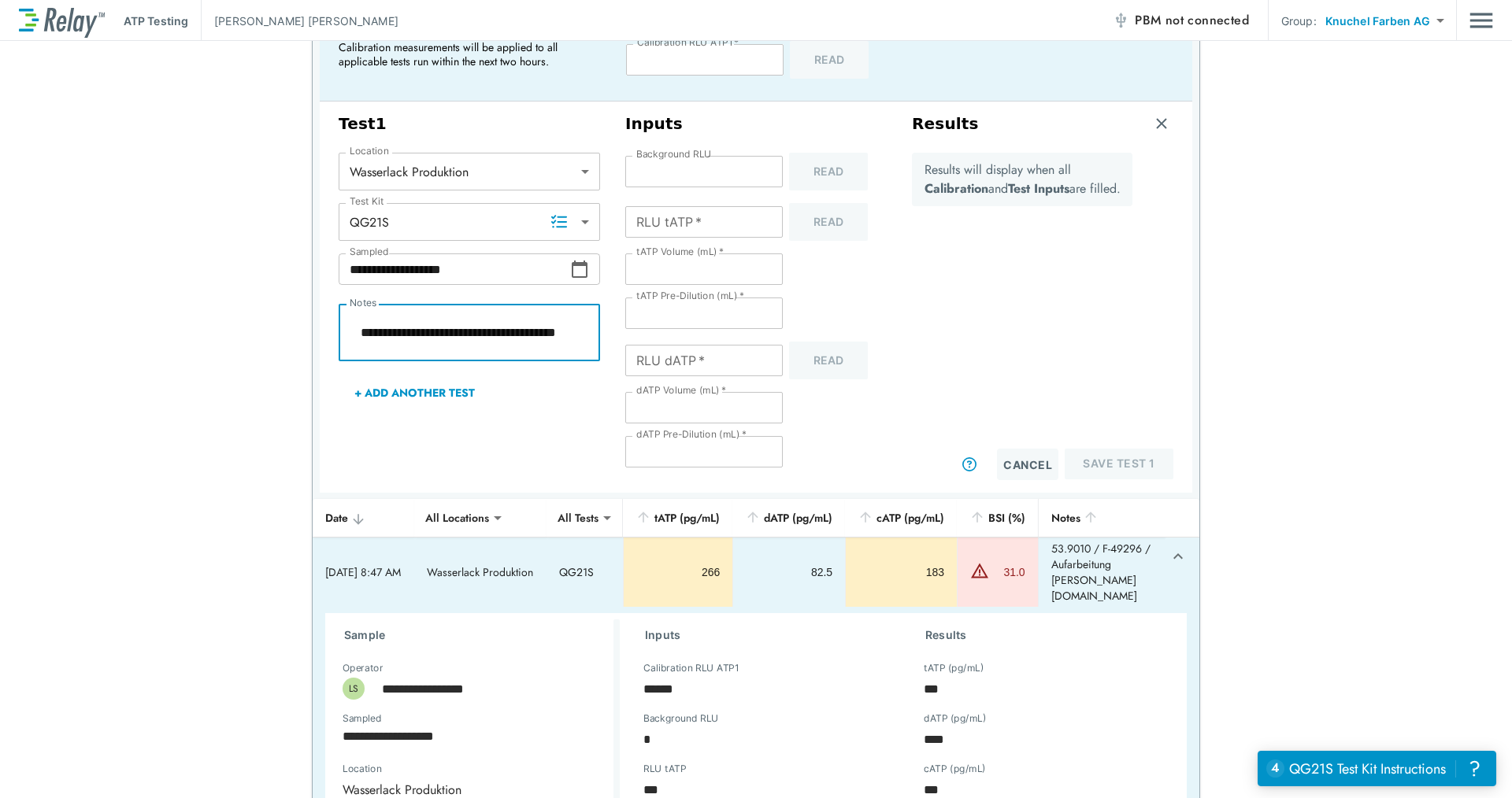
type textarea "*"
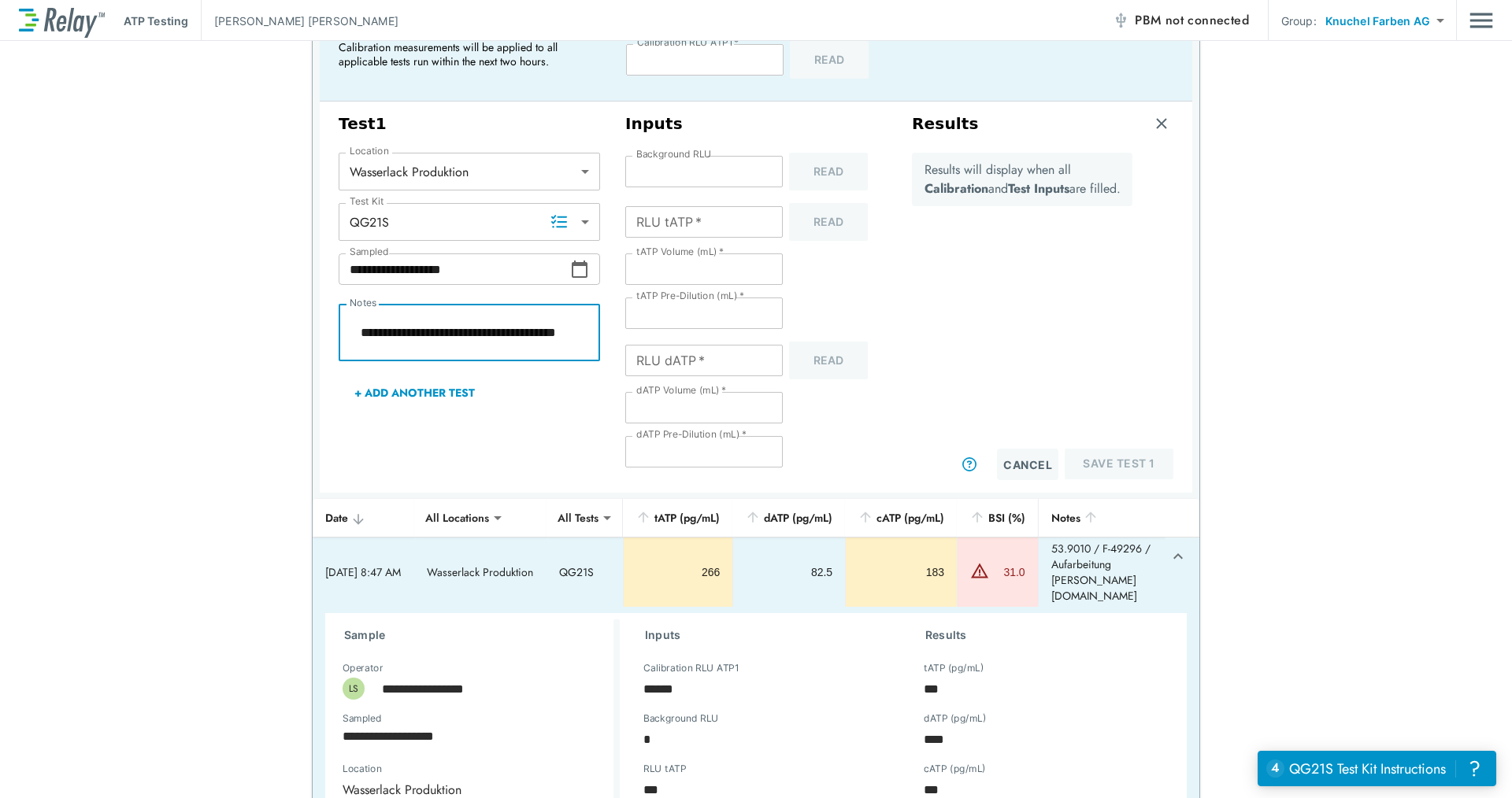
type textarea "*"
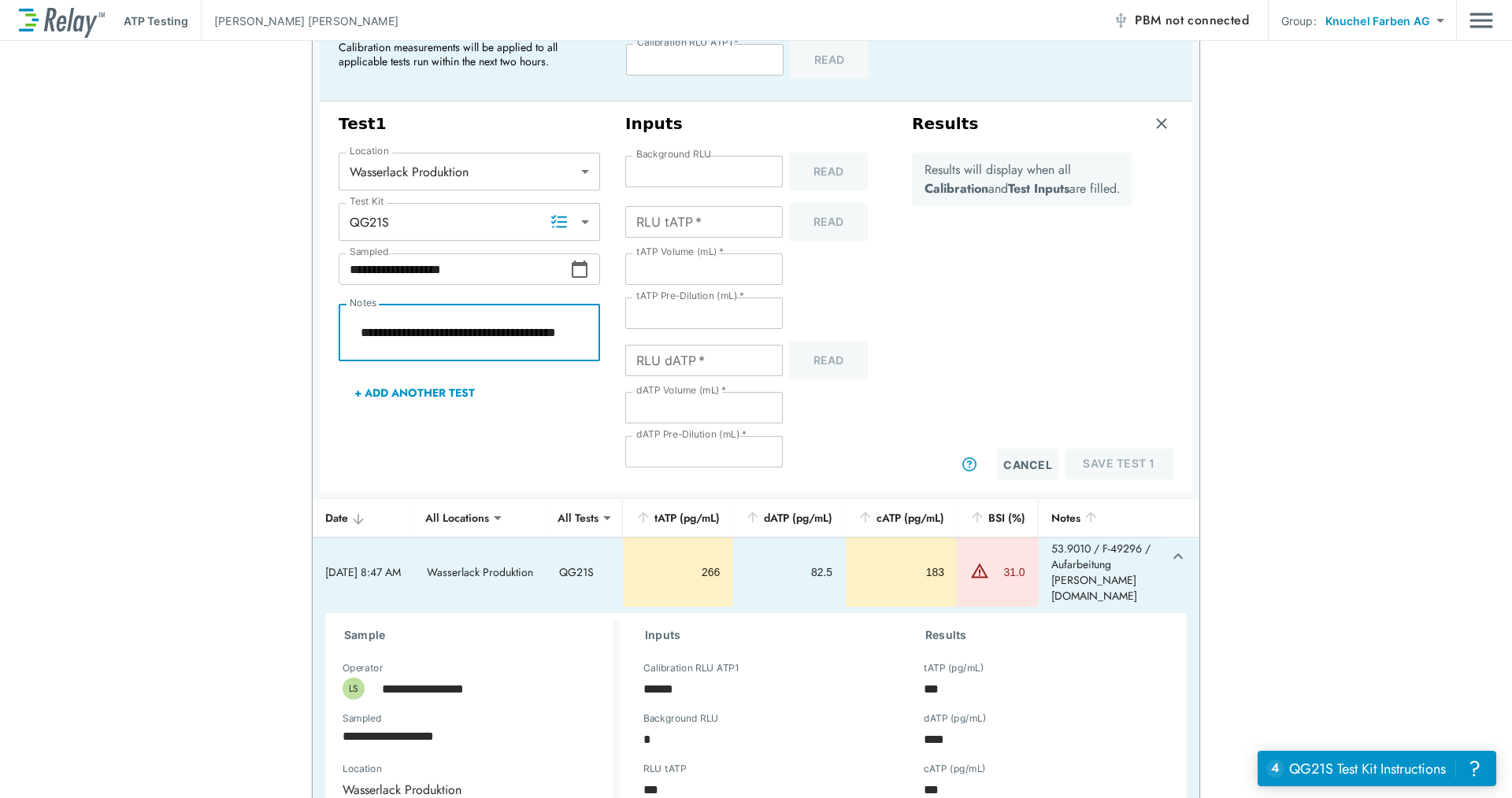
type textarea "*"
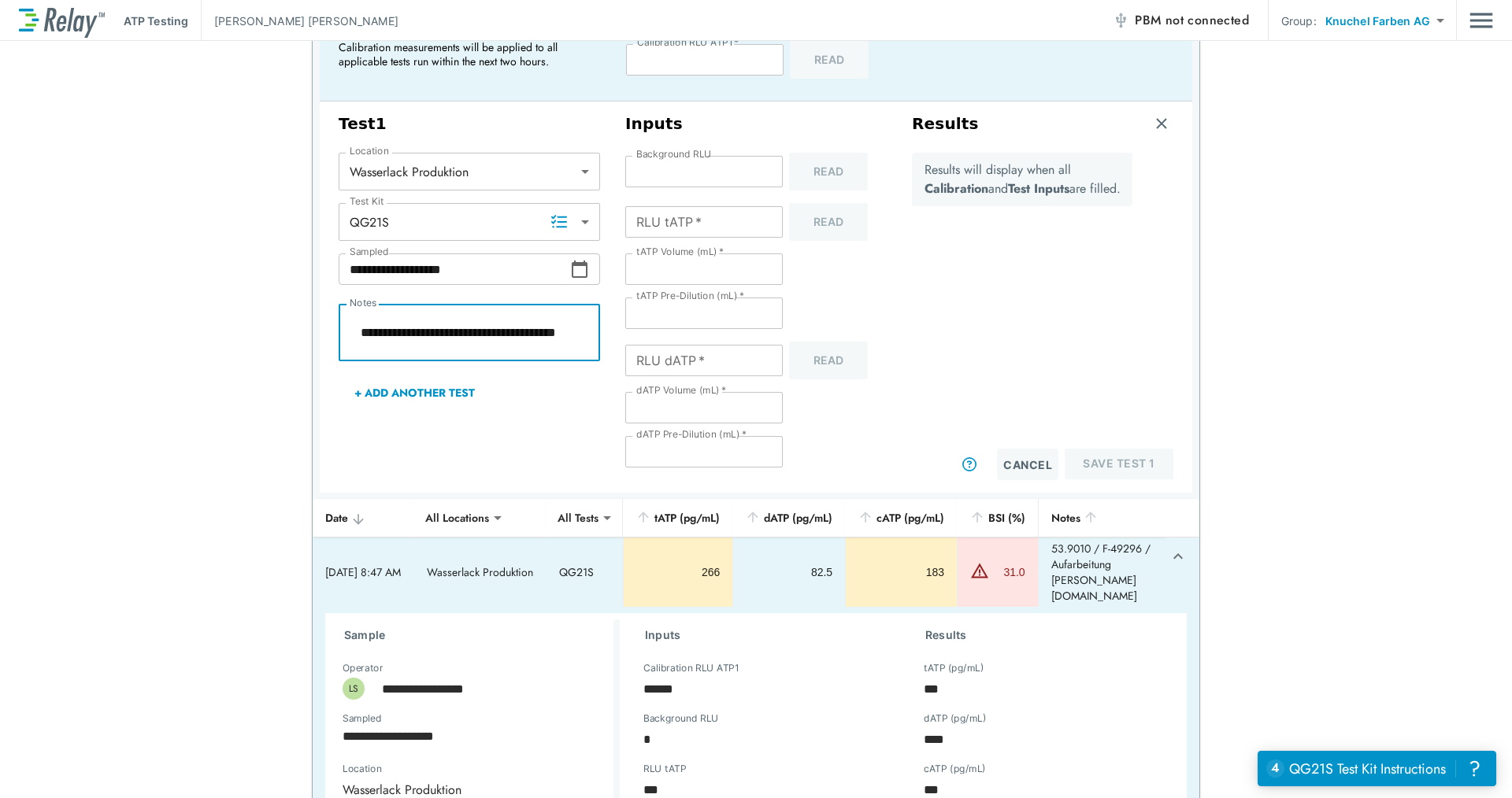
type textarea "*"
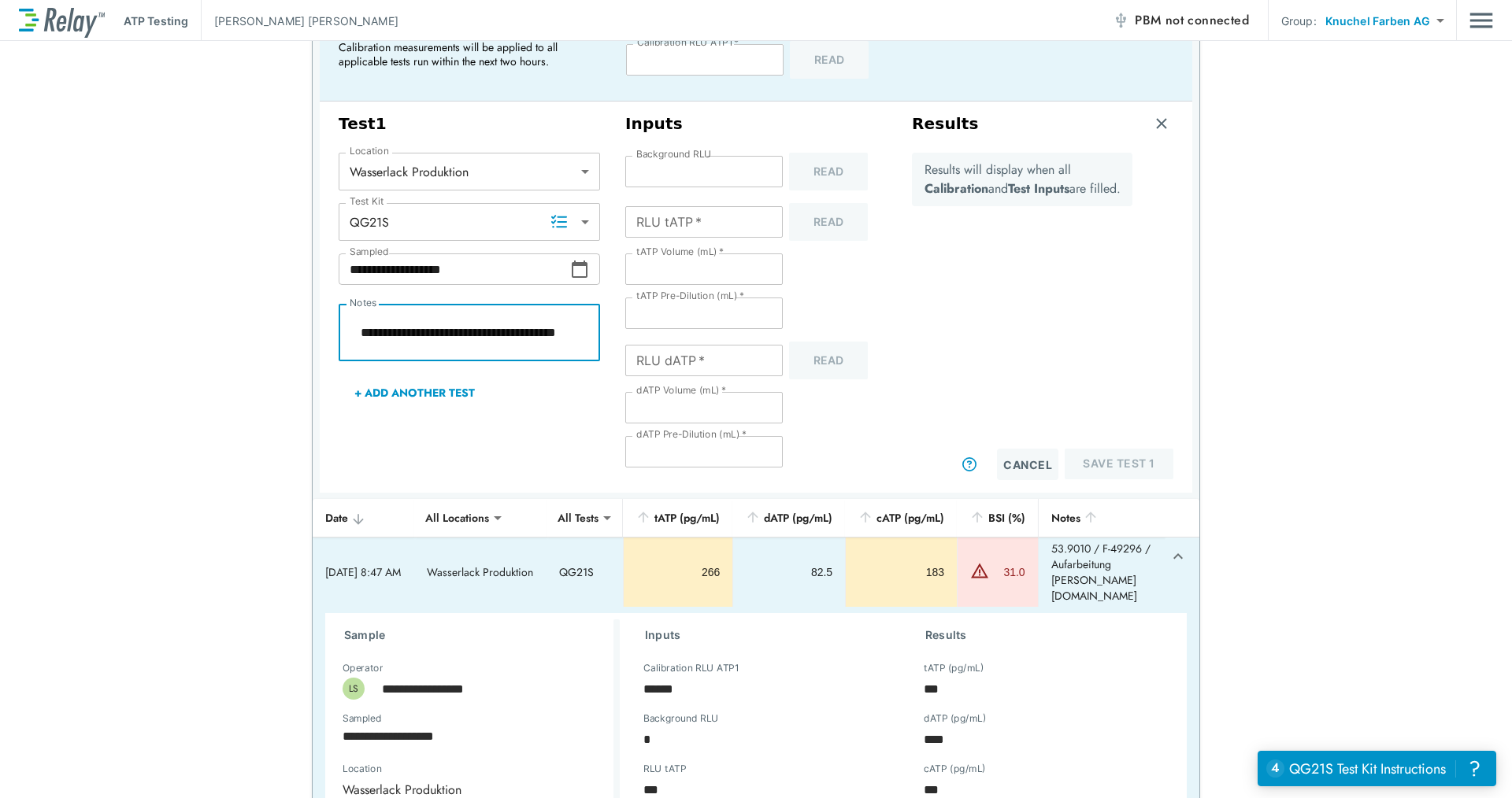
type textarea "*"
type textarea "**********"
type textarea "*"
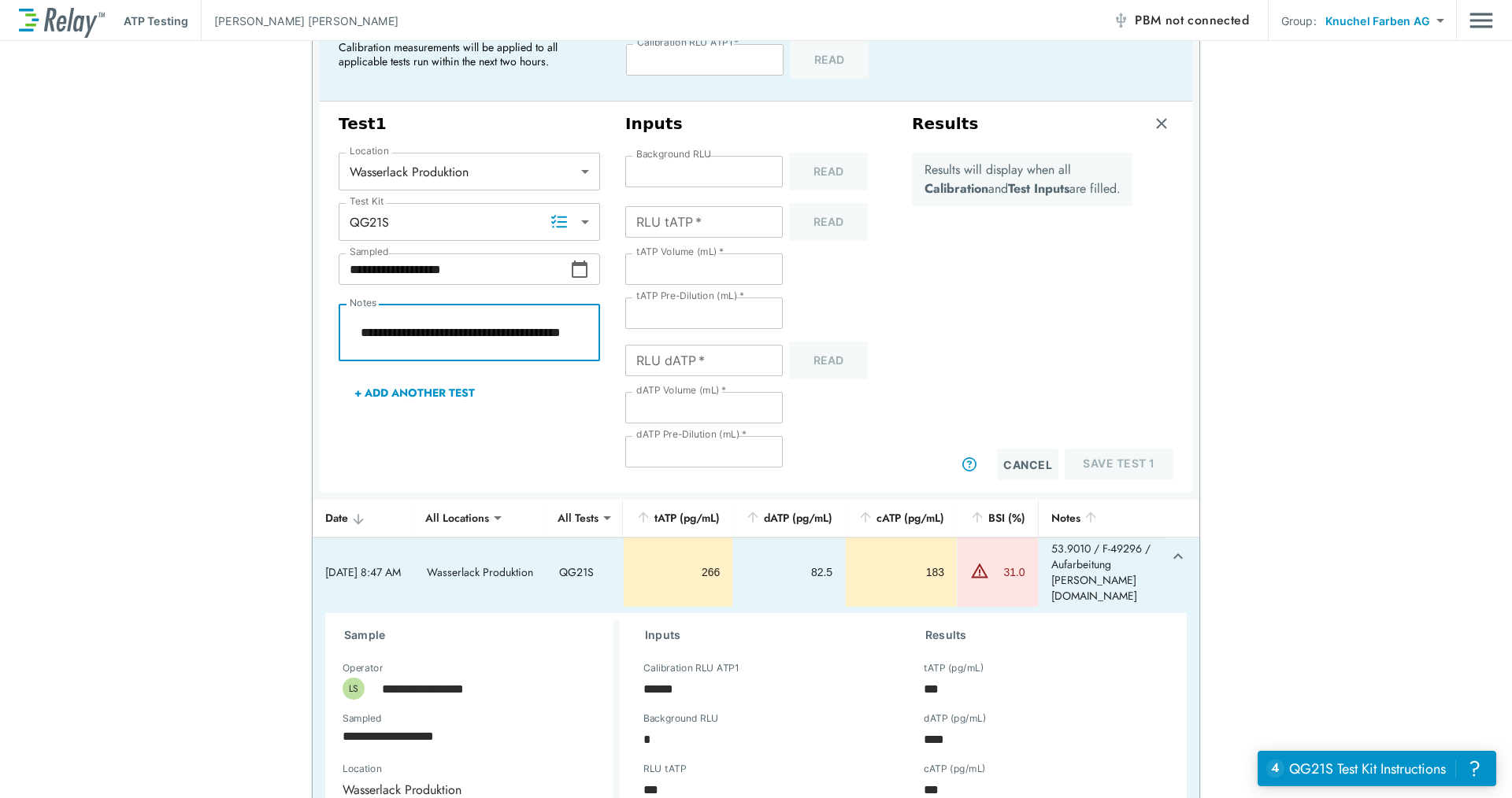
type textarea "*"
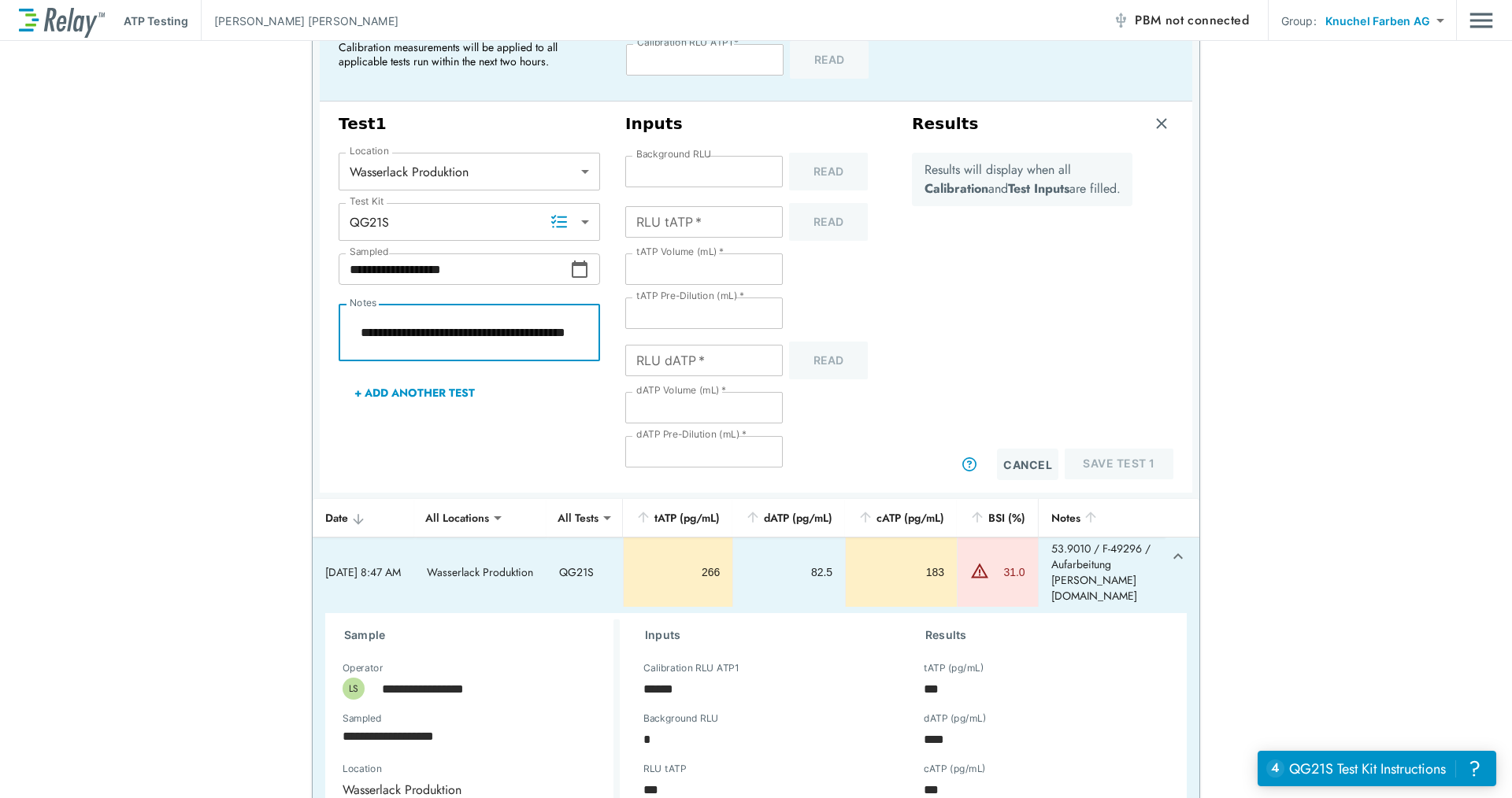
type textarea "*"
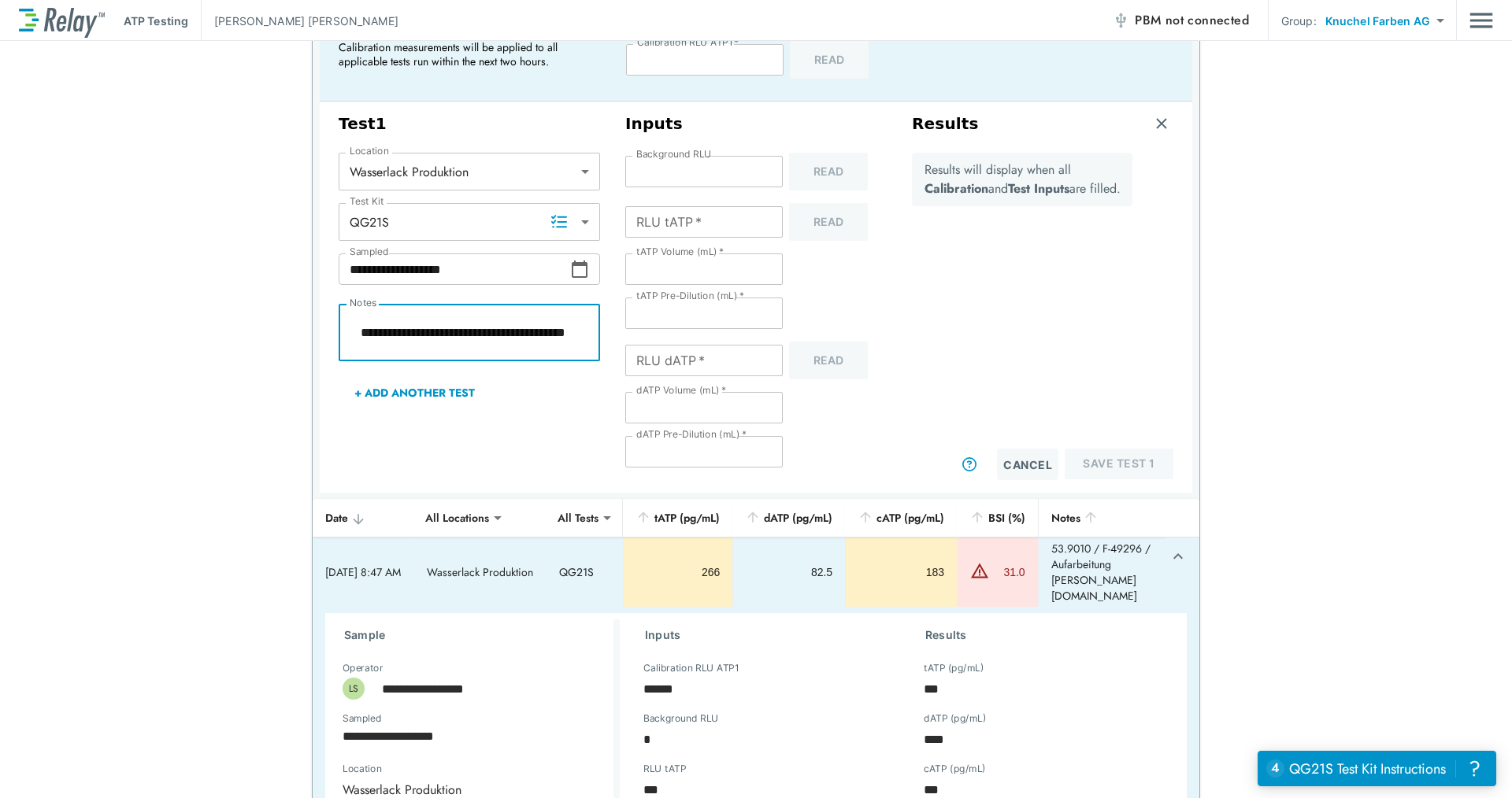
type textarea "*"
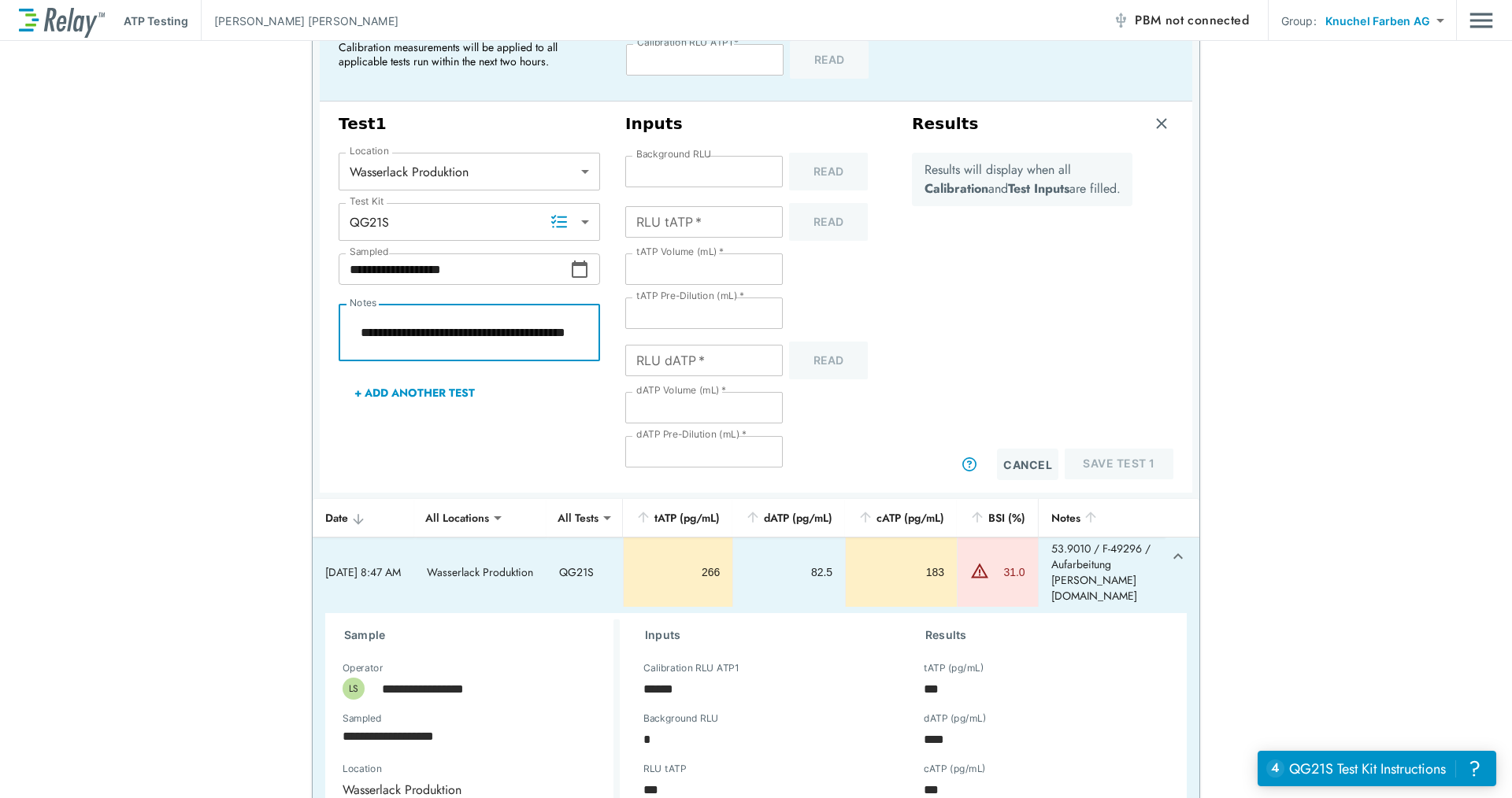
type textarea "*"
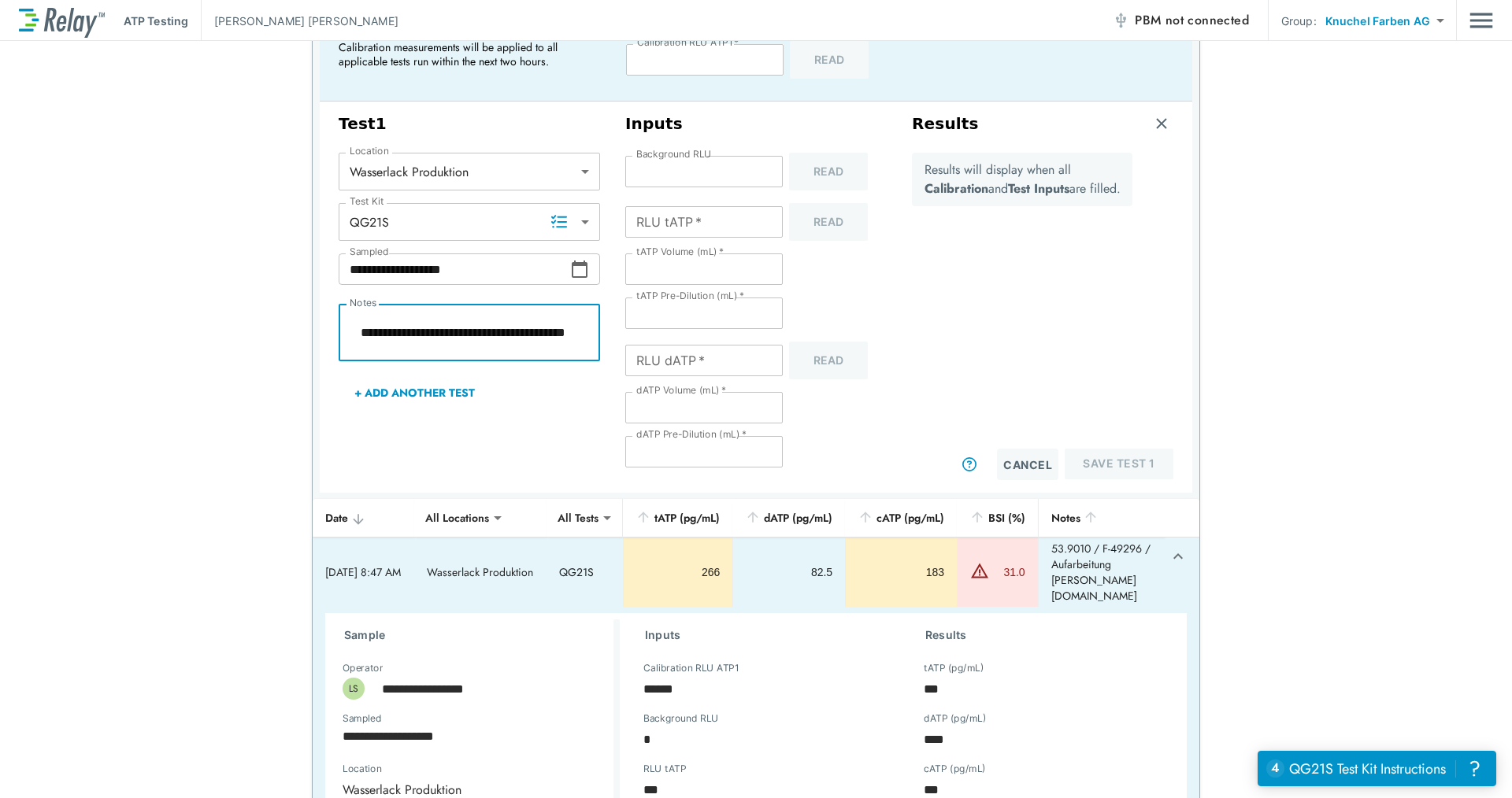
type textarea "*"
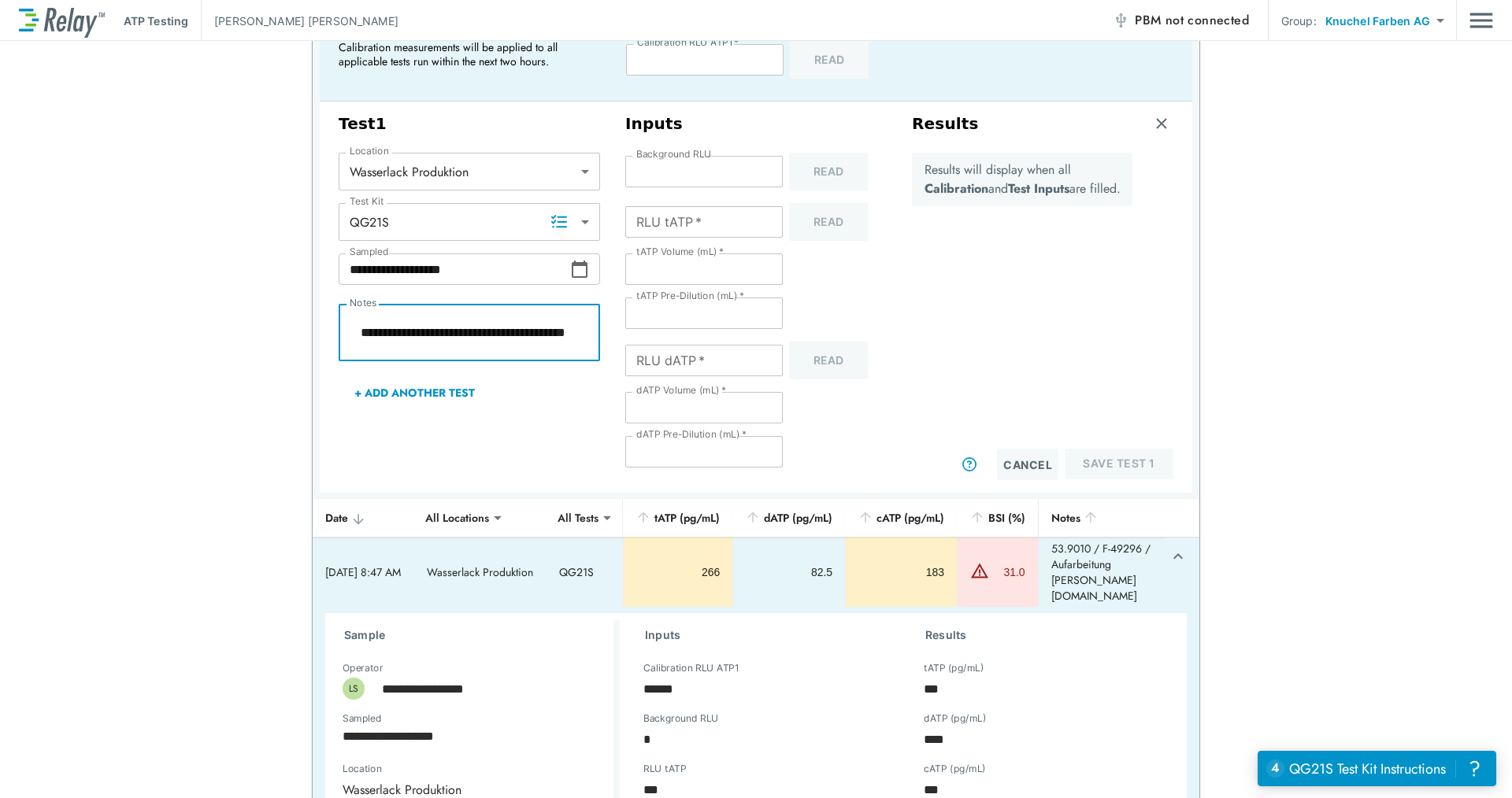
type textarea "*"
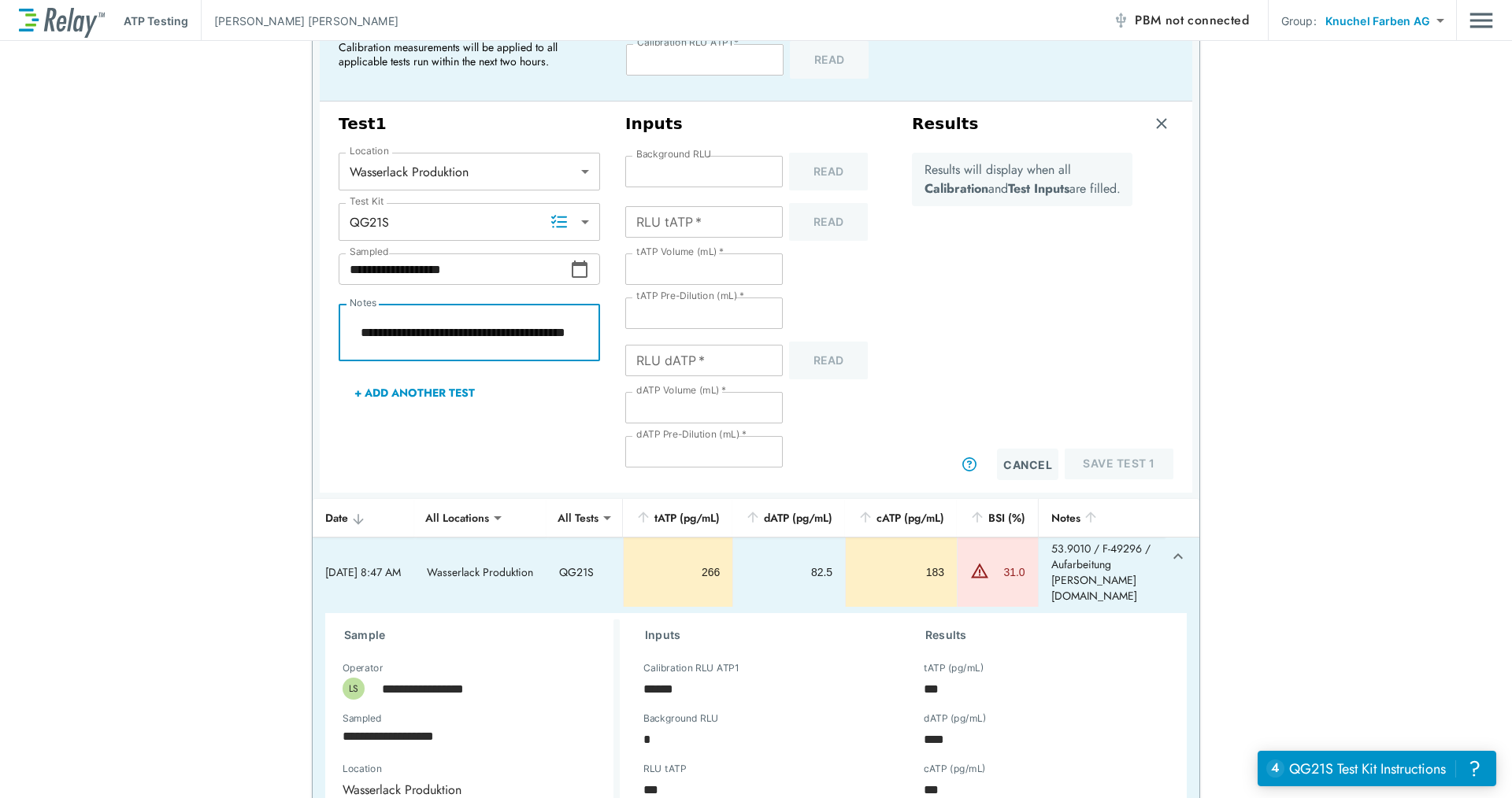
type textarea "*"
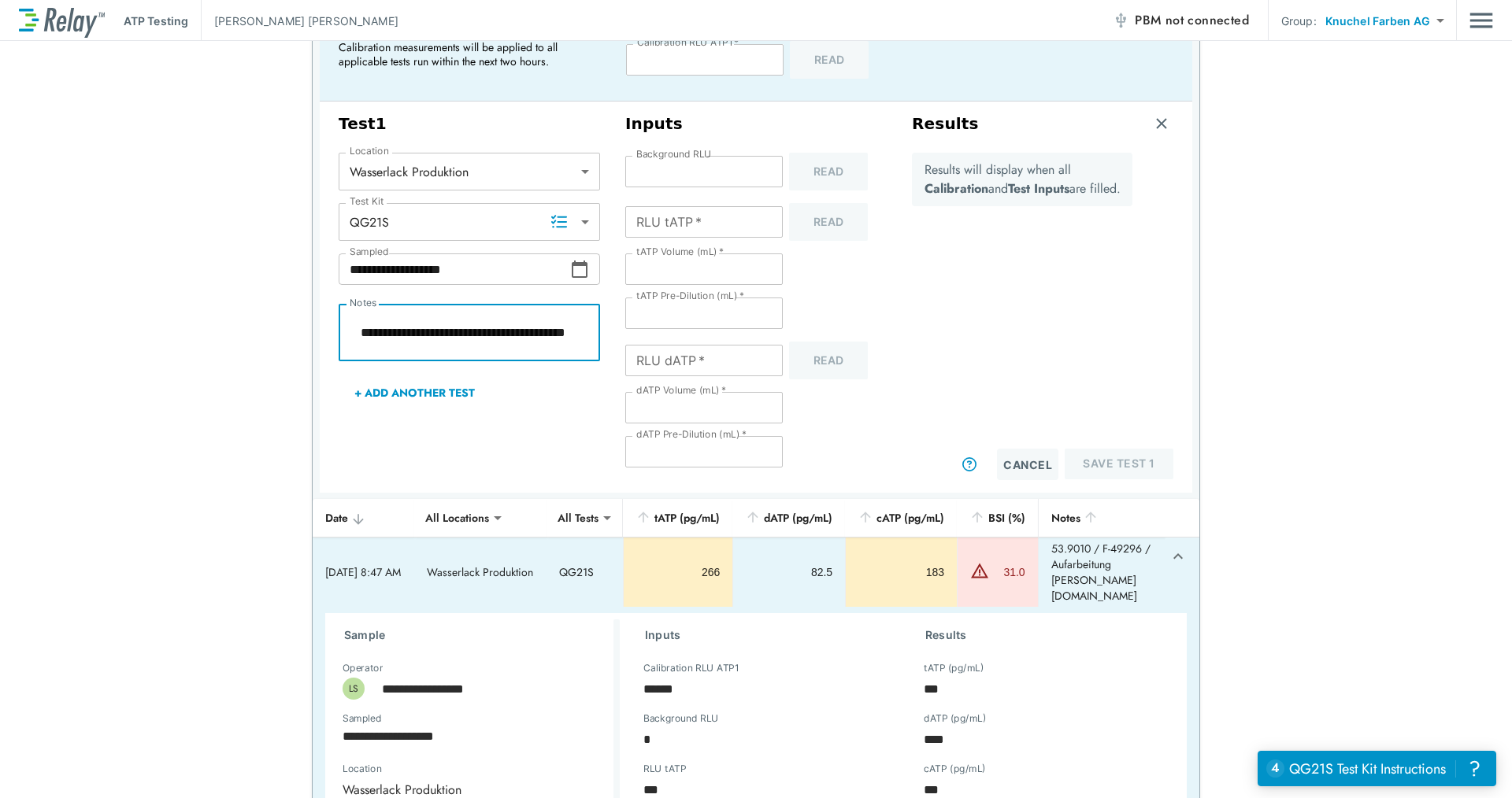
type textarea "*"
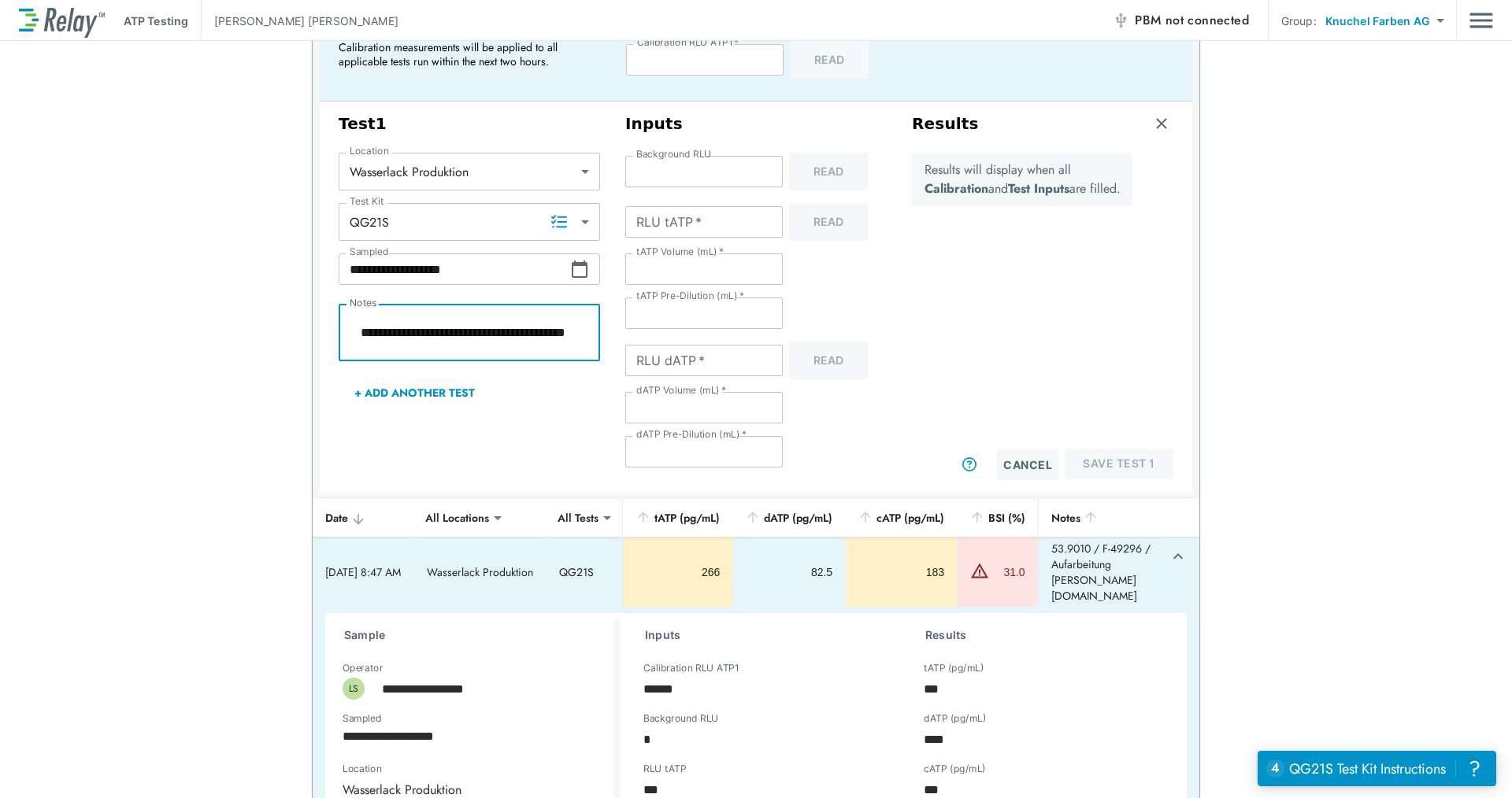
type textarea "*"
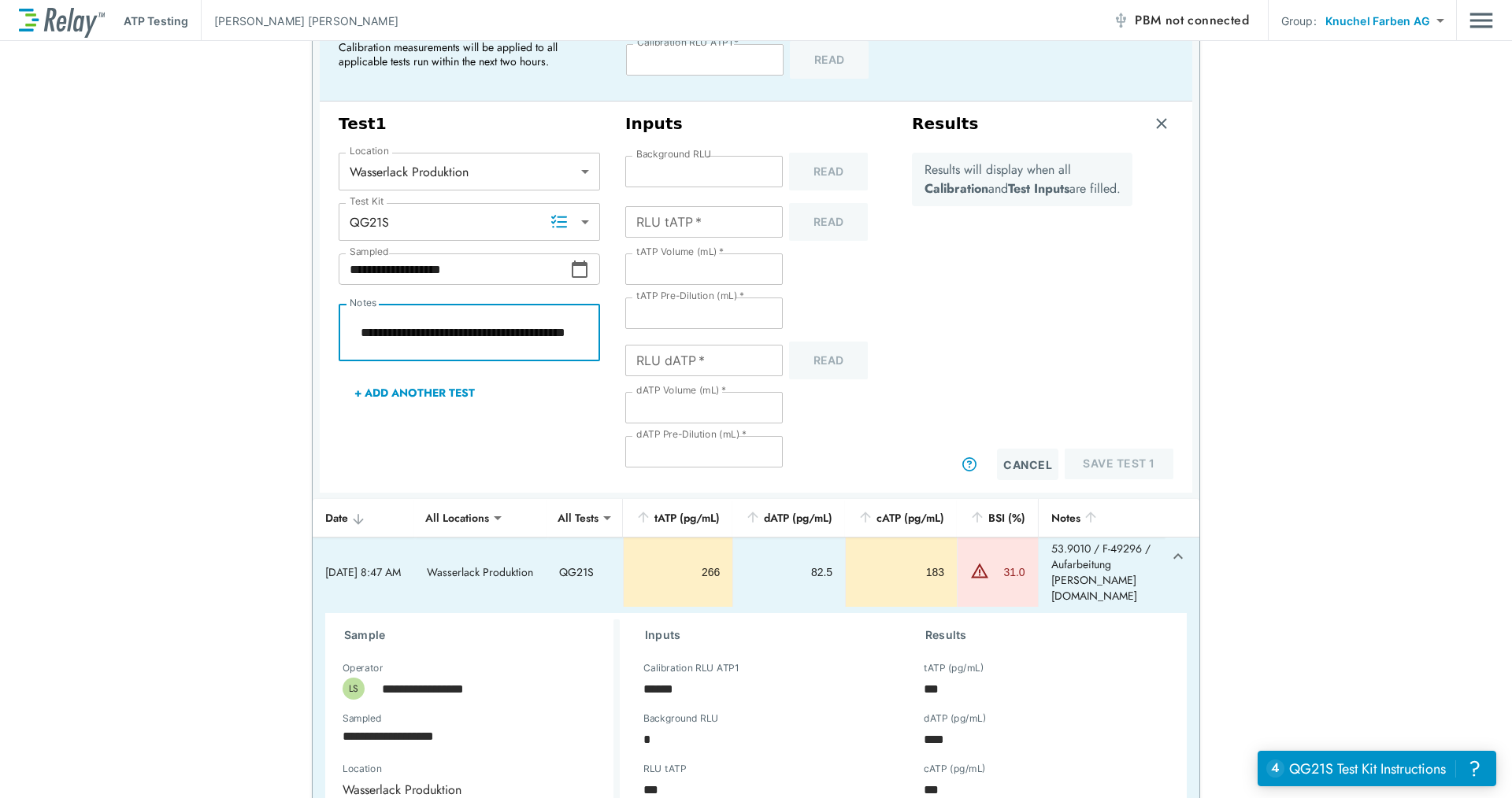
type textarea "*"
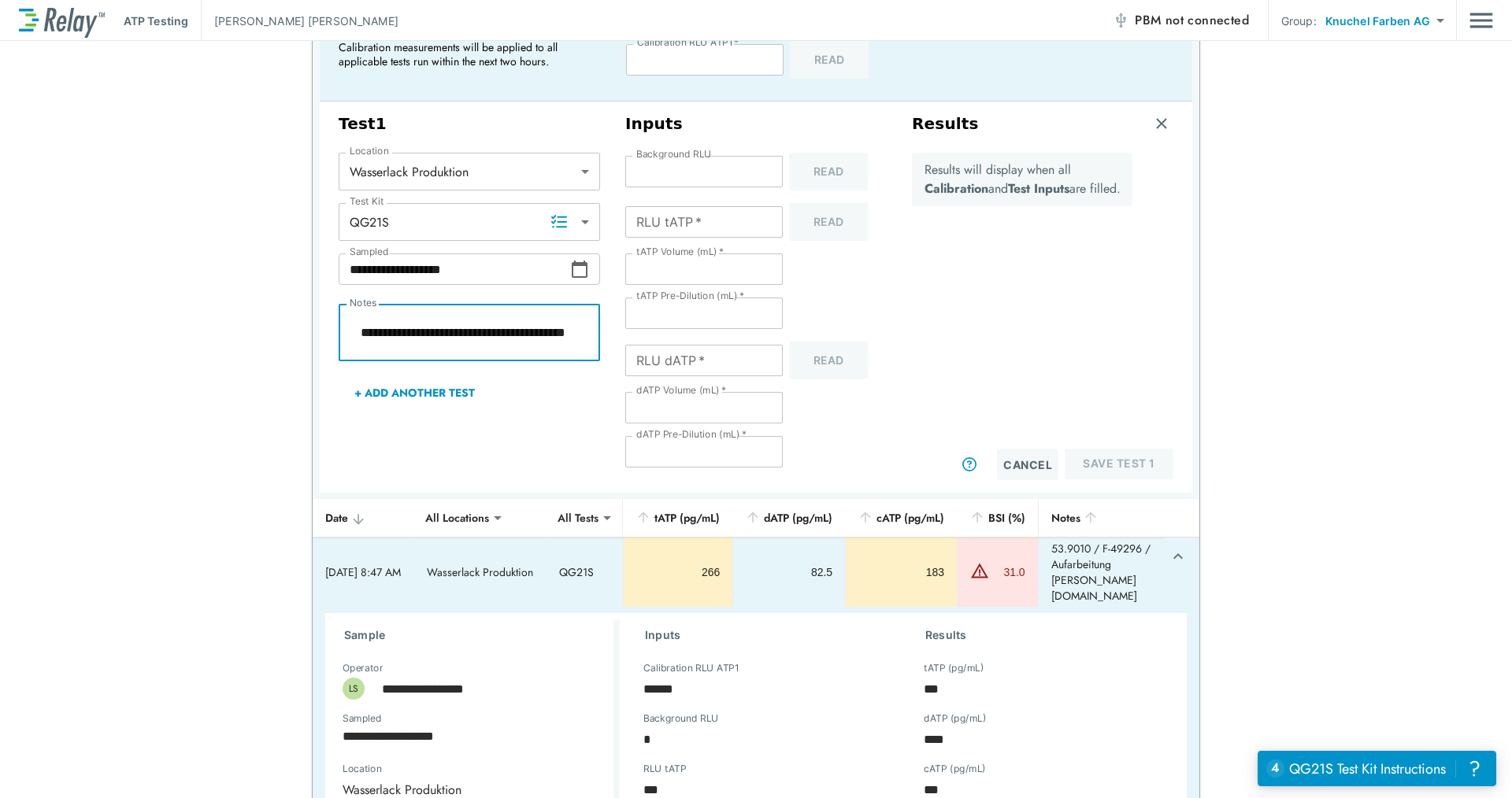
type textarea "*"
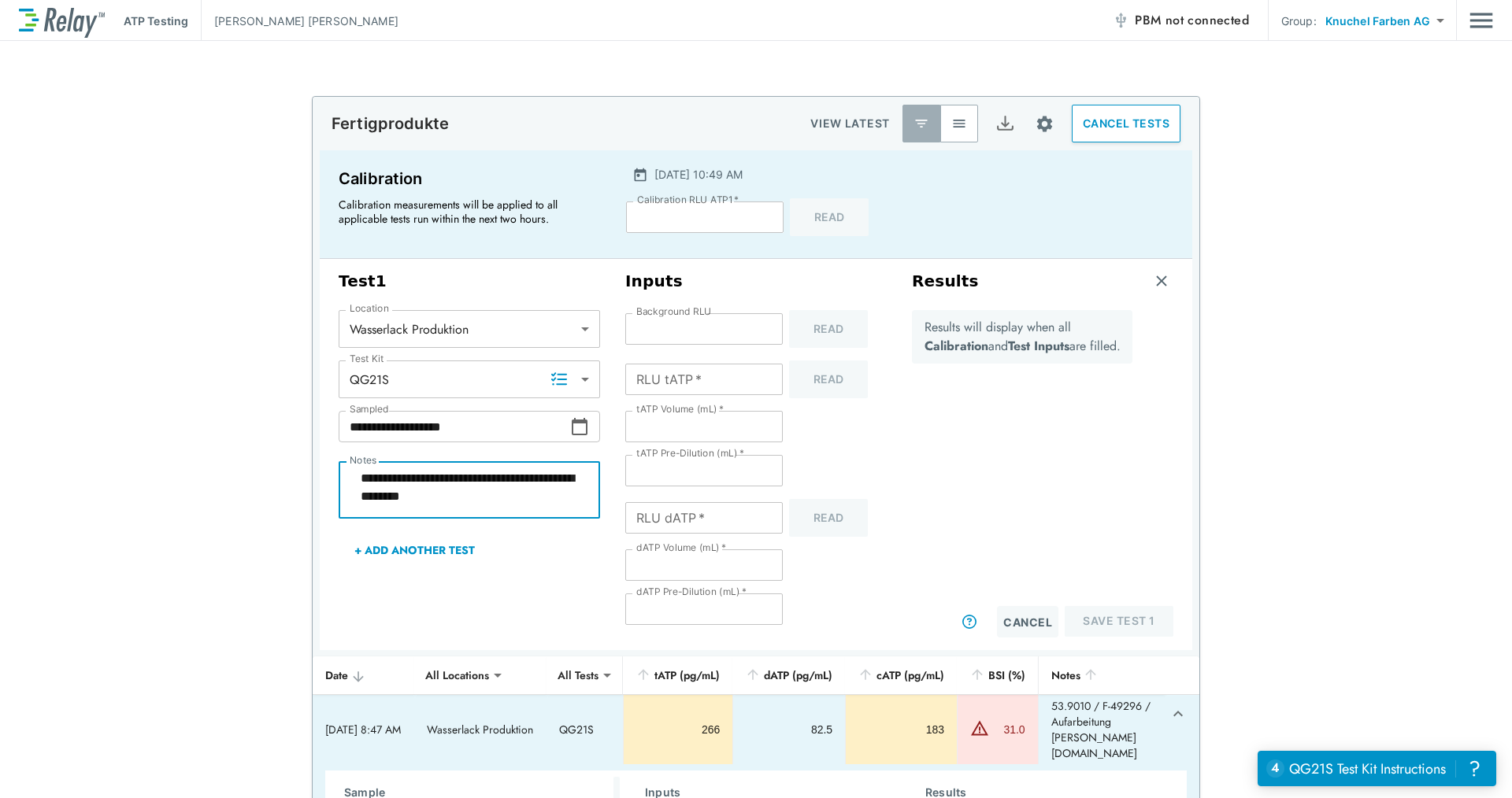
click at [678, 521] on input "RLU dATP   *" at bounding box center [704, 518] width 157 height 32
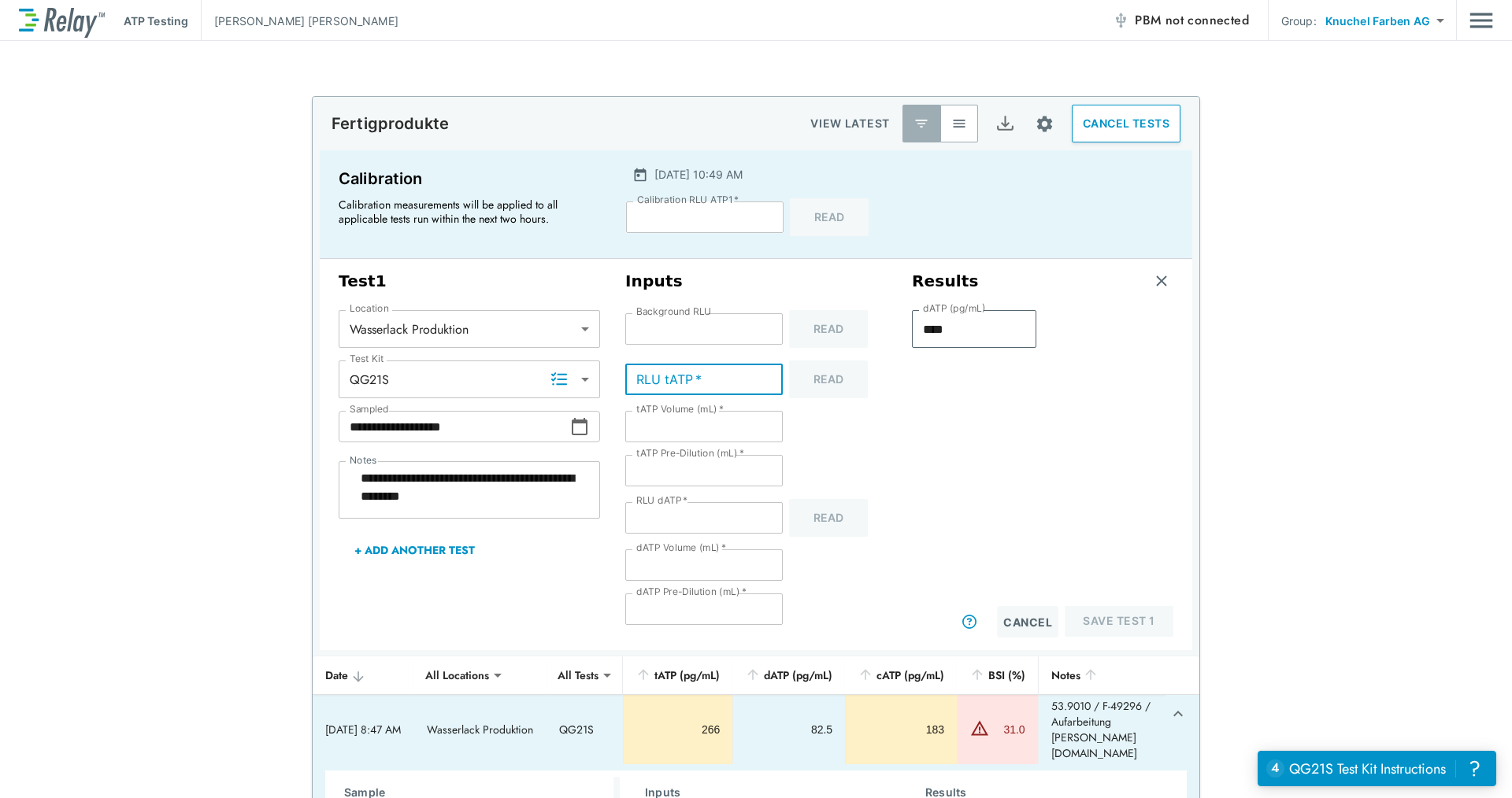
click at [656, 377] on input "RLU tATP   *" at bounding box center [704, 380] width 157 height 32
click at [1140, 618] on button "Save Test 1" at bounding box center [1118, 621] width 108 height 31
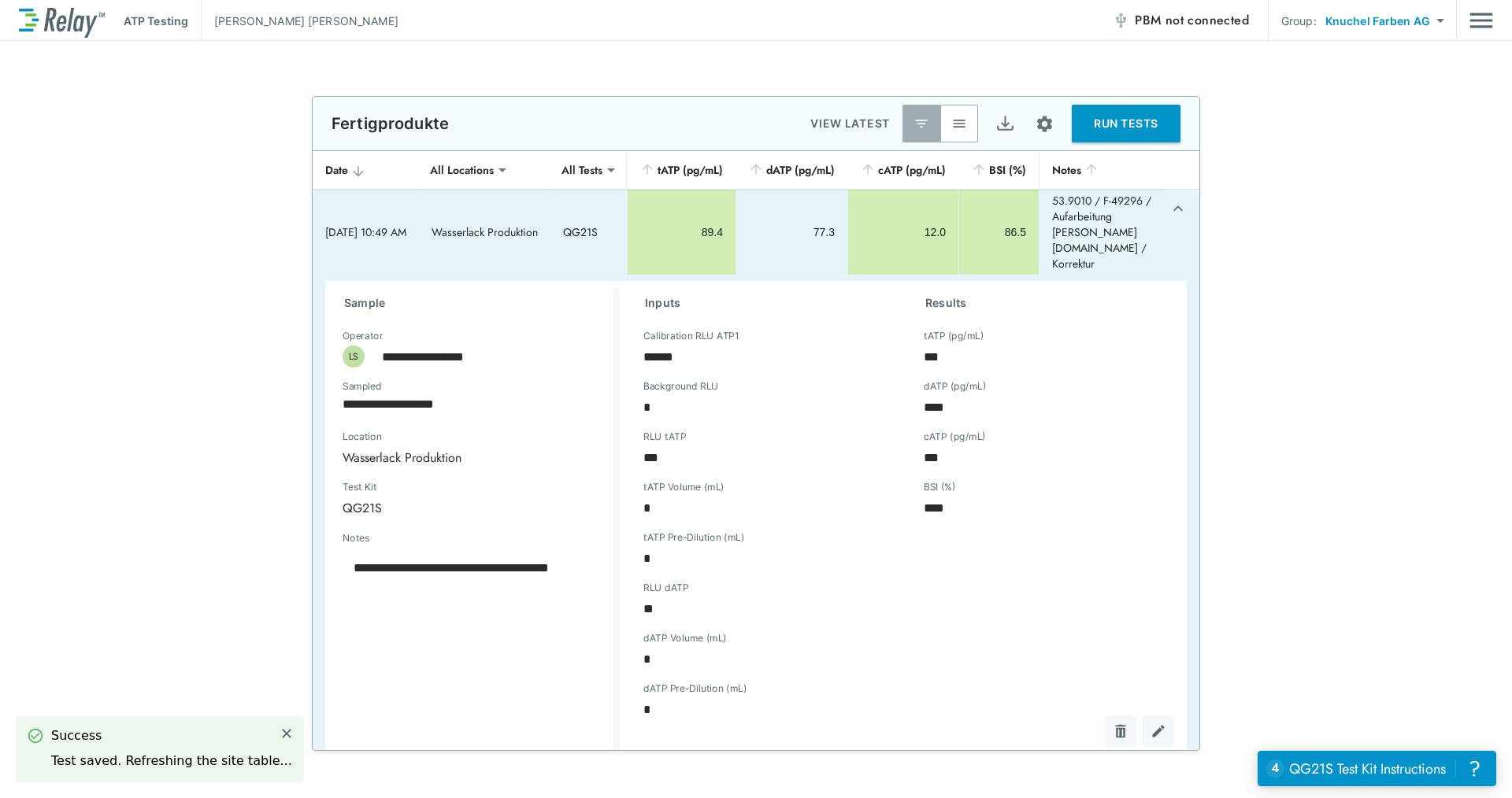
click at [1174, 211] on icon "expand row" at bounding box center [1178, 209] width 10 height 6
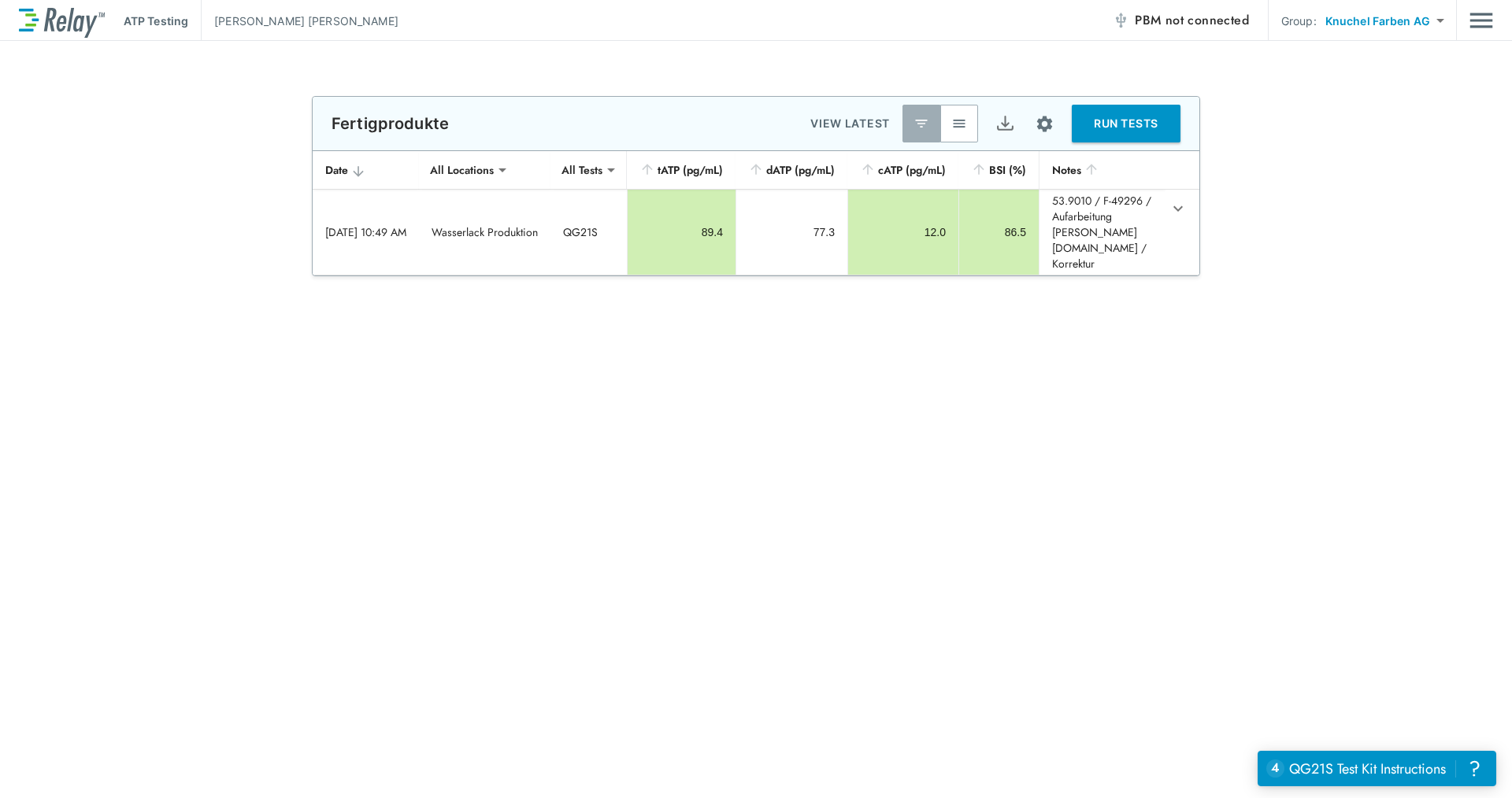
click at [237, 461] on div "**********" at bounding box center [756, 419] width 1512 height 757
click at [1164, 326] on div "**********" at bounding box center [756, 419] width 1512 height 757
click at [951, 127] on img "button" at bounding box center [959, 123] width 16 height 16
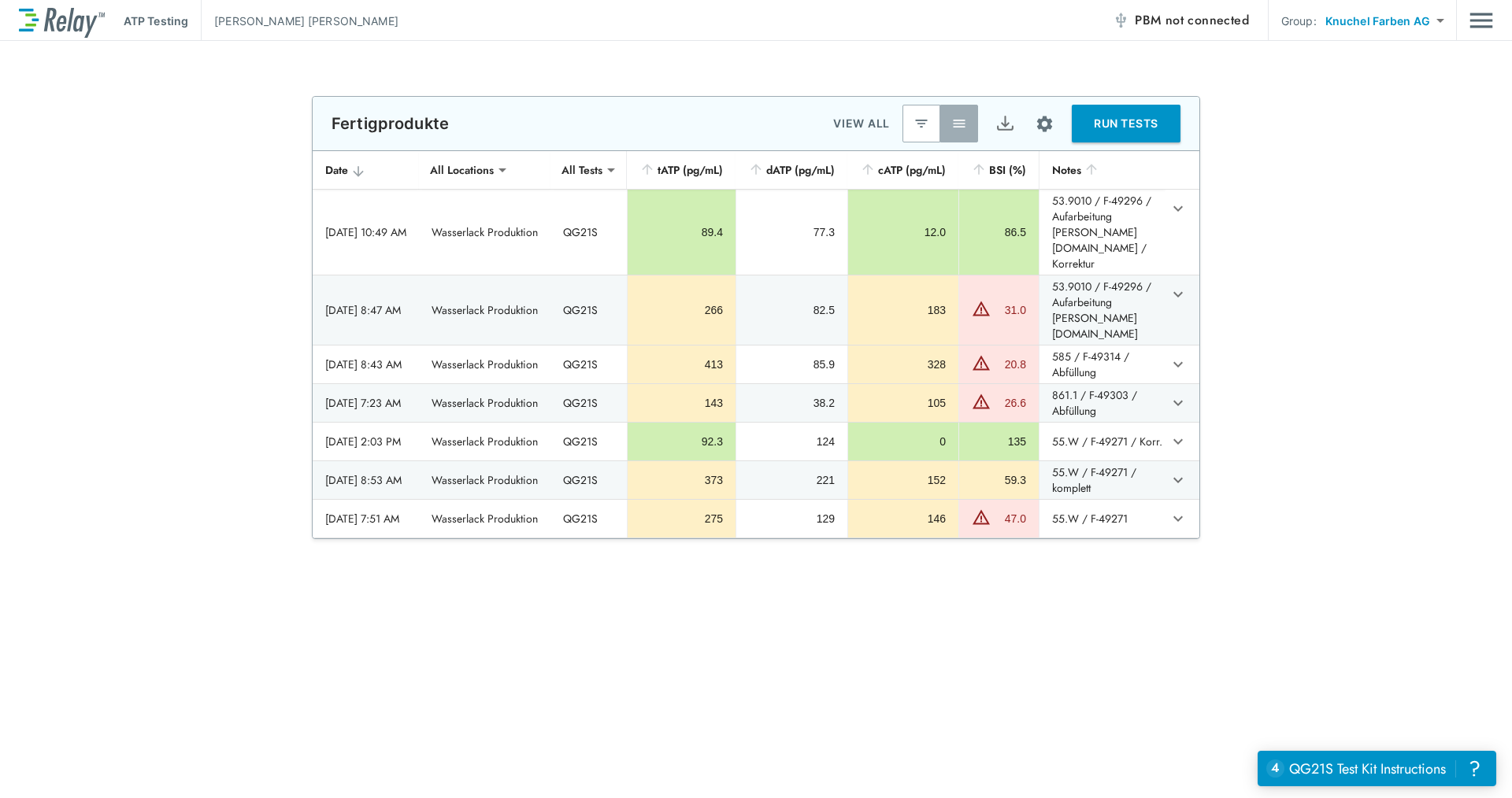
click at [1452, 444] on div "**********" at bounding box center [756, 318] width 1512 height 443
click at [214, 404] on div "**********" at bounding box center [756, 318] width 1512 height 443
